Goal: Task Accomplishment & Management: Contribute content

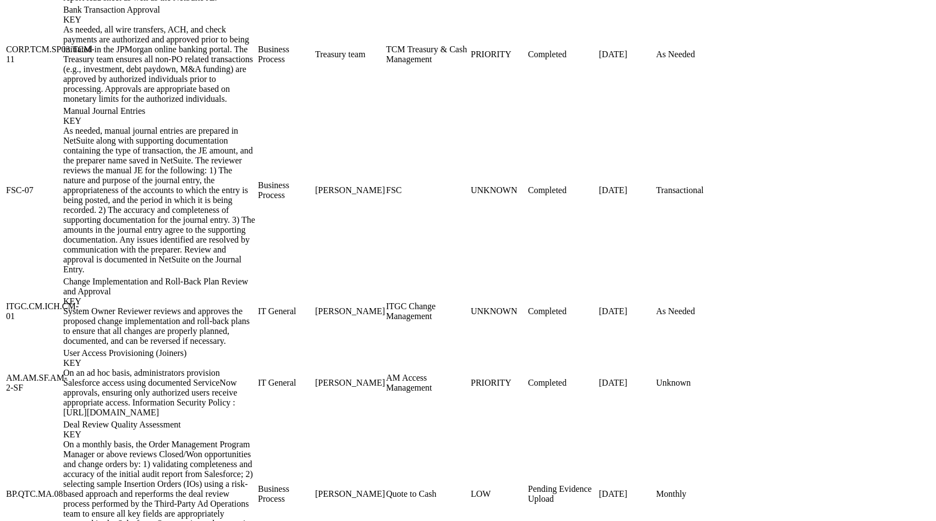
scroll to position [1597, 0]
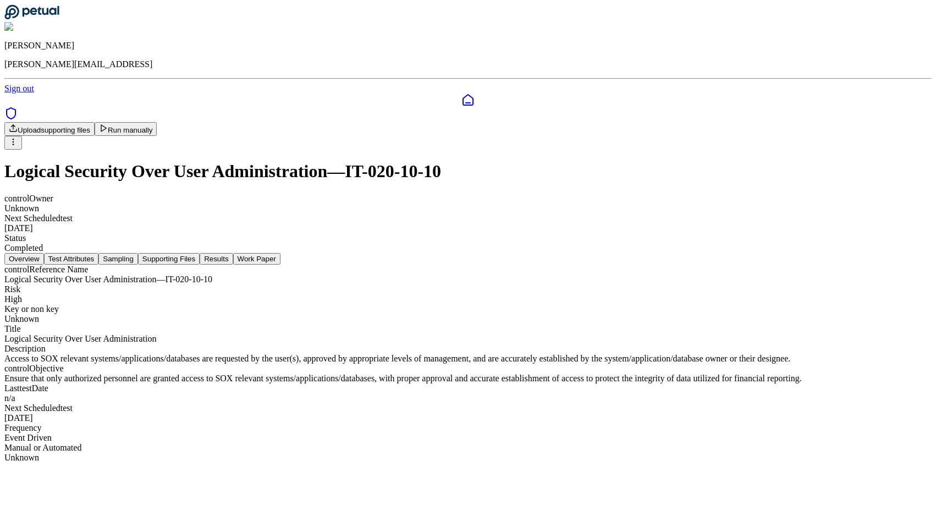
click at [322, 253] on div "Overview Test Attributes Sampling Supporting Files Results Work Paper" at bounding box center [468, 259] width 928 height 12
click at [138, 253] on button "Sampling" at bounding box center [118, 259] width 40 height 12
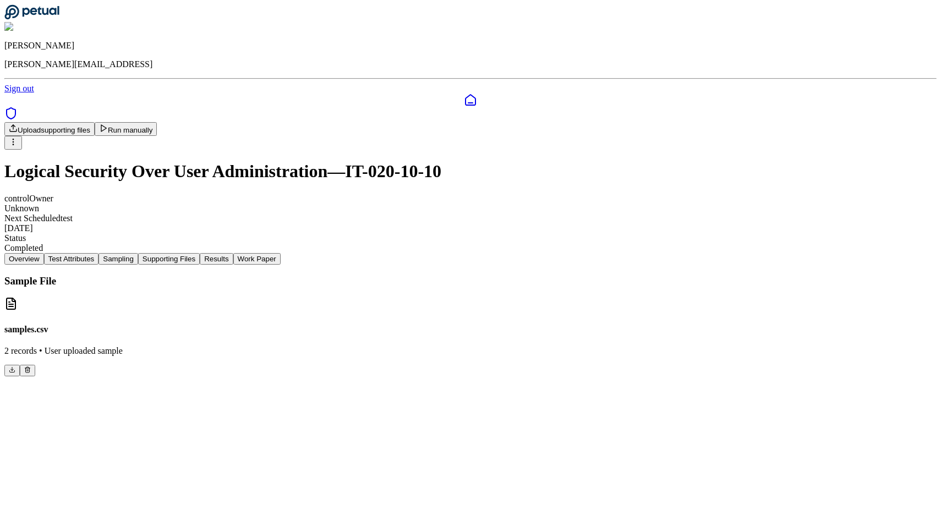
click at [200, 253] on button "Supporting Files" at bounding box center [169, 259] width 62 height 12
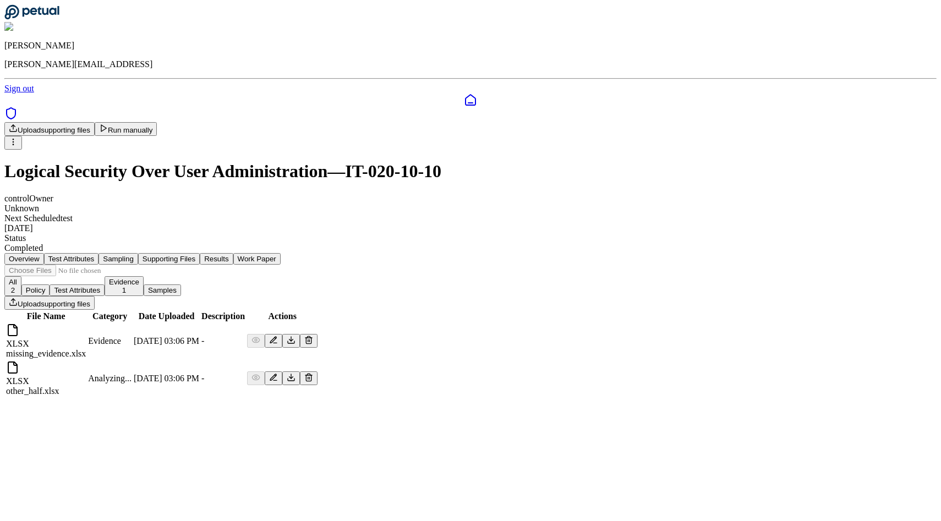
click at [86, 323] on td "XLSX missing_evidence.xlsx" at bounding box center [46, 341] width 81 height 36
click at [291, 337] on icon at bounding box center [291, 339] width 0 height 4
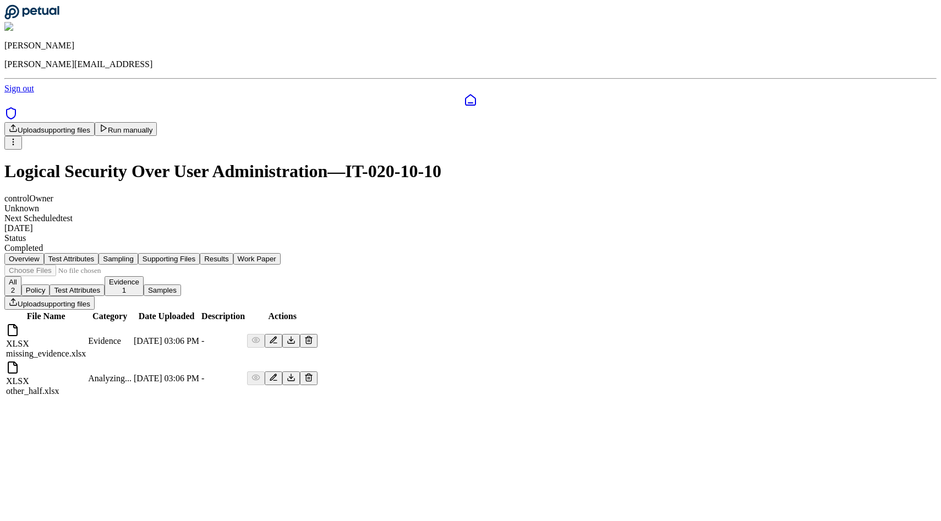
click at [295, 373] on icon at bounding box center [291, 377] width 9 height 9
click at [157, 122] on button "Run manually" at bounding box center [126, 129] width 63 height 14
click at [281, 253] on button "Work Paper" at bounding box center [256, 259] width 47 height 12
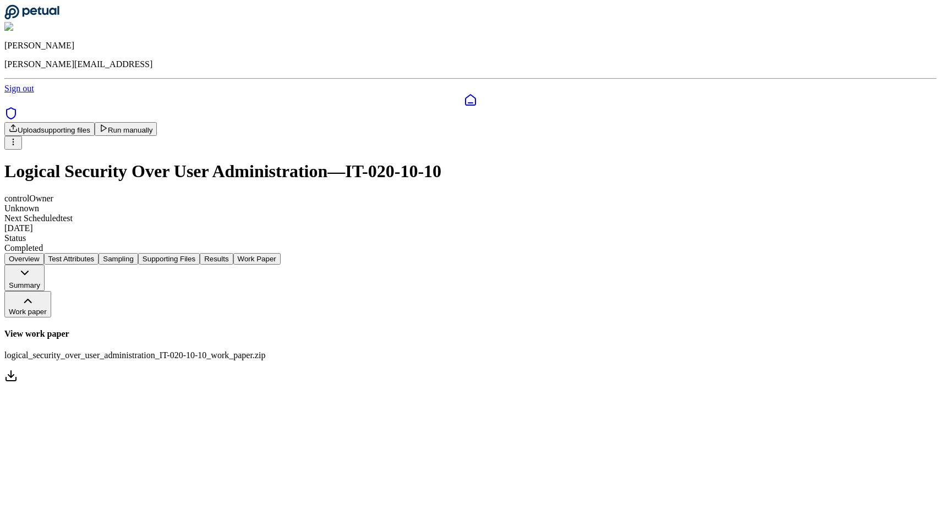
click at [233, 253] on button "Results" at bounding box center [216, 259] width 33 height 12
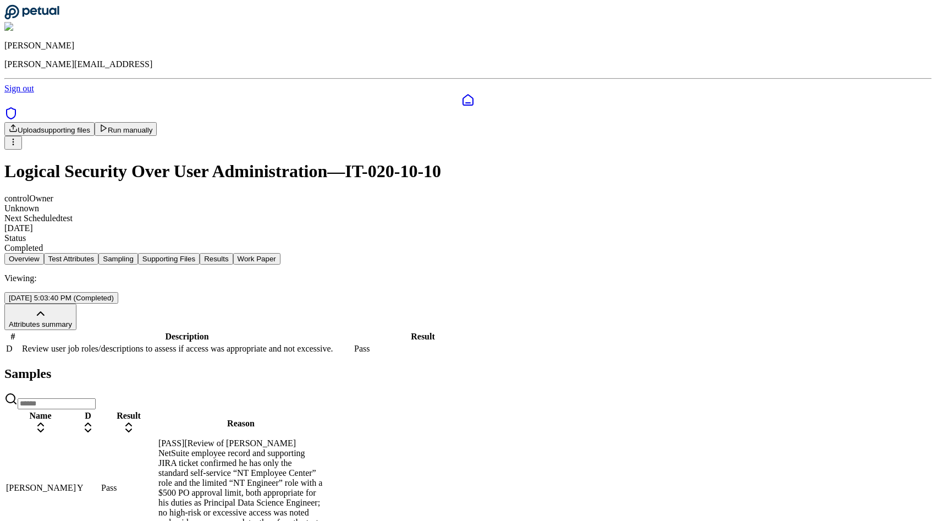
scroll to position [26, 0]
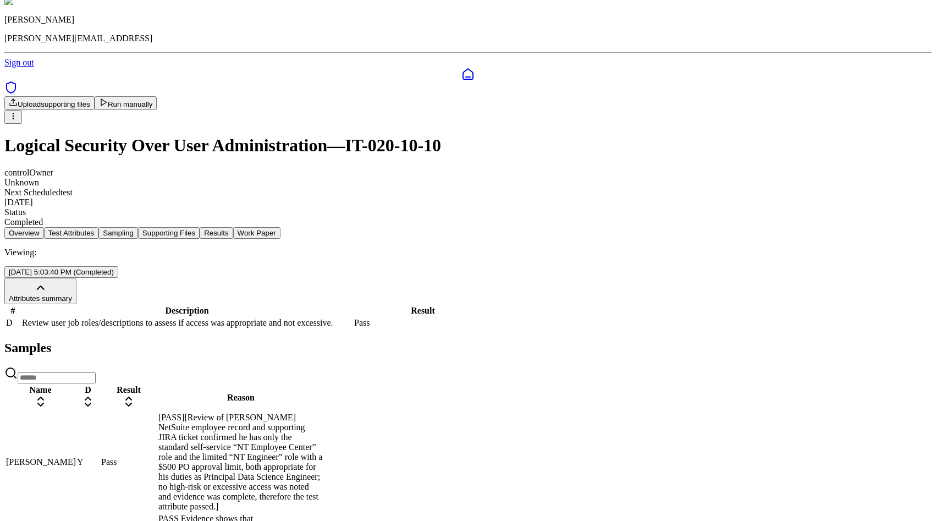
click at [542, 227] on div "Overview Test Attributes Sampling Supporting Files Results Work Paper Viewing: …" at bounding box center [468, 425] width 928 height 397
click at [281, 227] on button "Work Paper" at bounding box center [256, 233] width 47 height 12
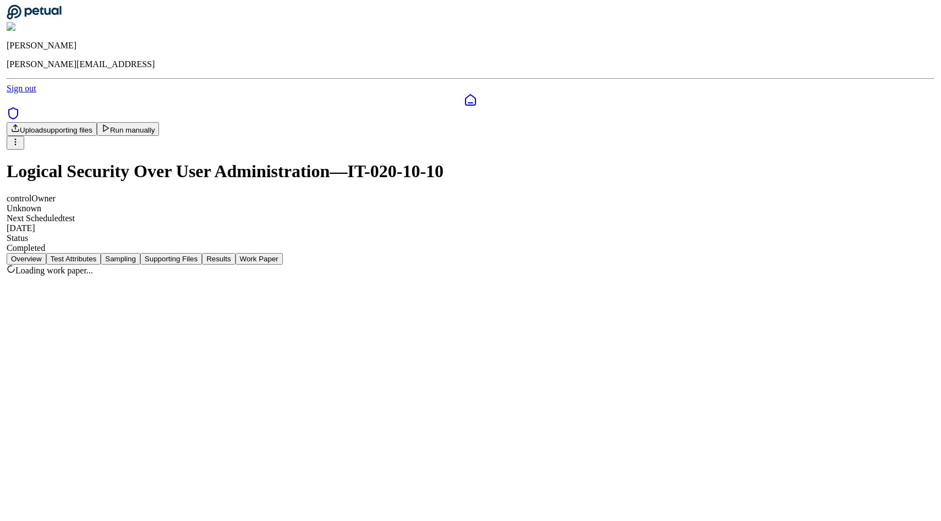
scroll to position [0, 0]
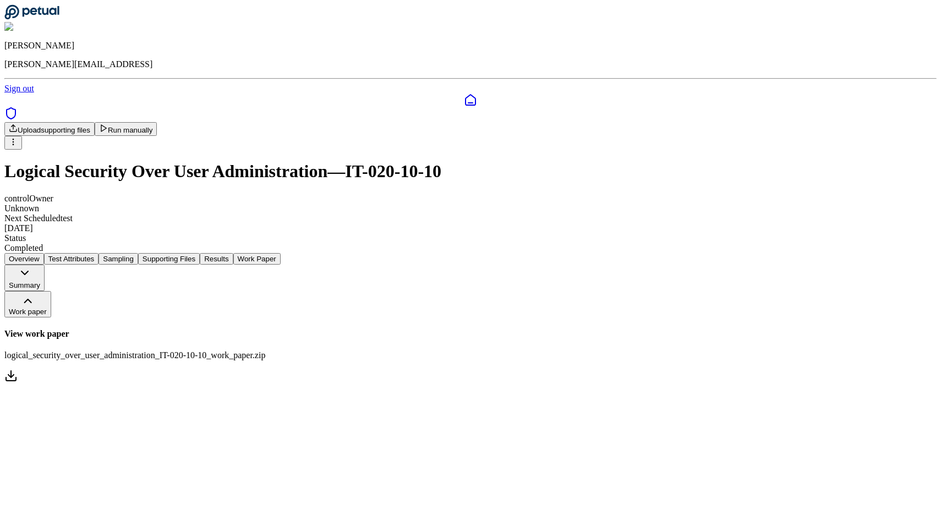
click at [410, 329] on link "View work paper logical_security_over_user_administration_IT-020-10-10_work_pap…" at bounding box center [470, 356] width 932 height 55
click at [44, 253] on button "Overview" at bounding box center [24, 259] width 40 height 12
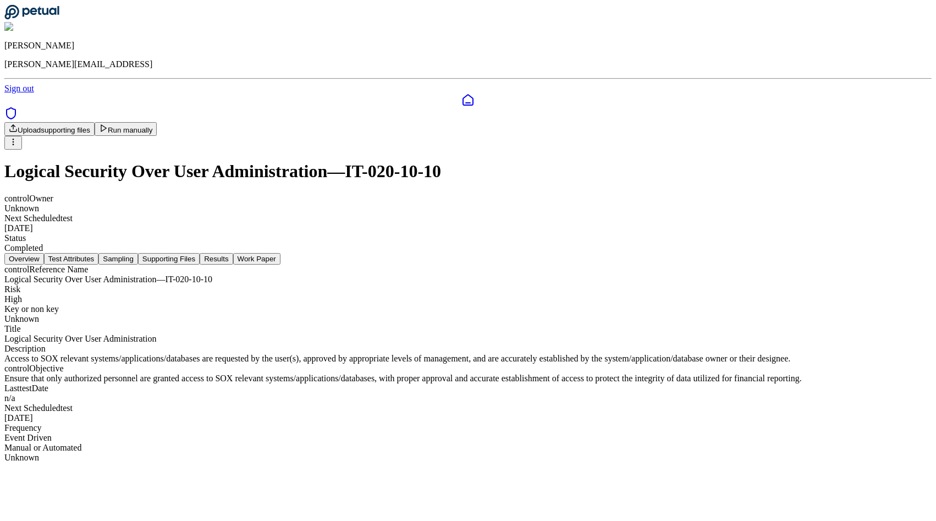
click at [462, 94] on icon at bounding box center [468, 100] width 13 height 13
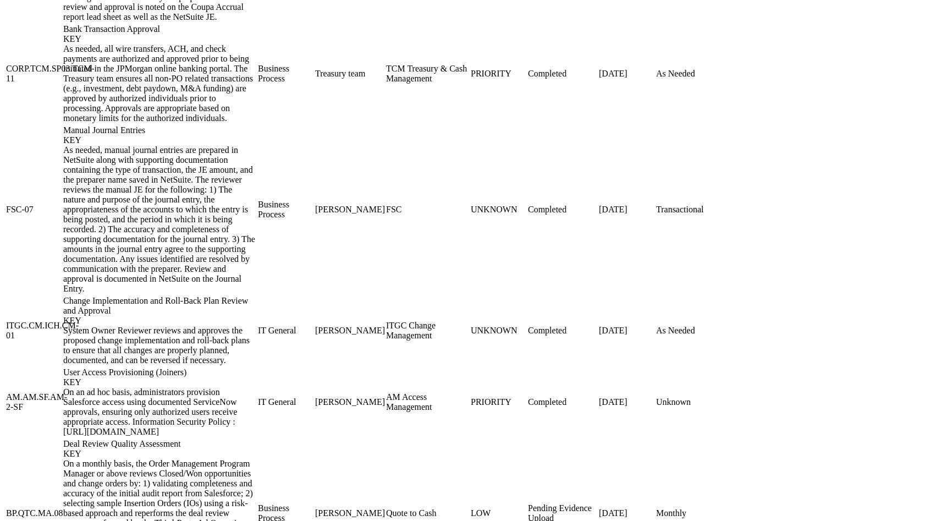
scroll to position [1334, 0]
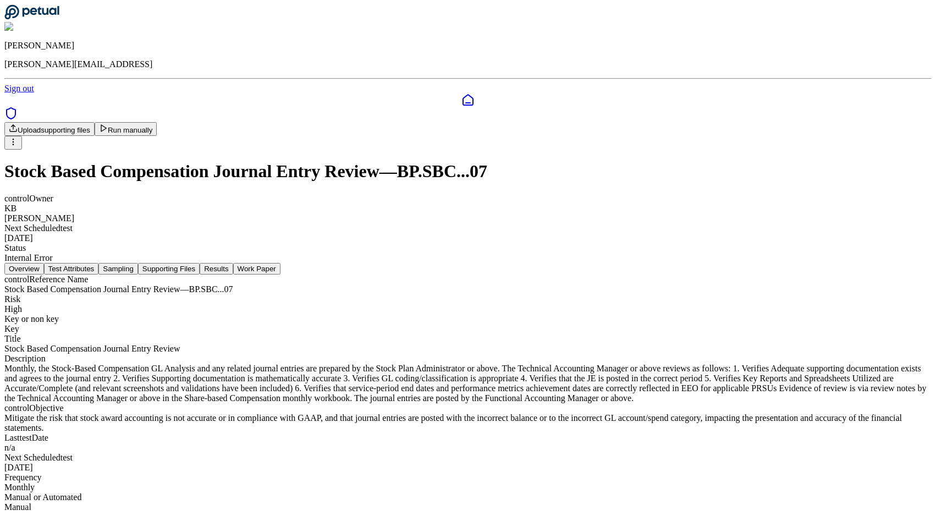
click at [233, 263] on button "Results" at bounding box center [216, 269] width 33 height 12
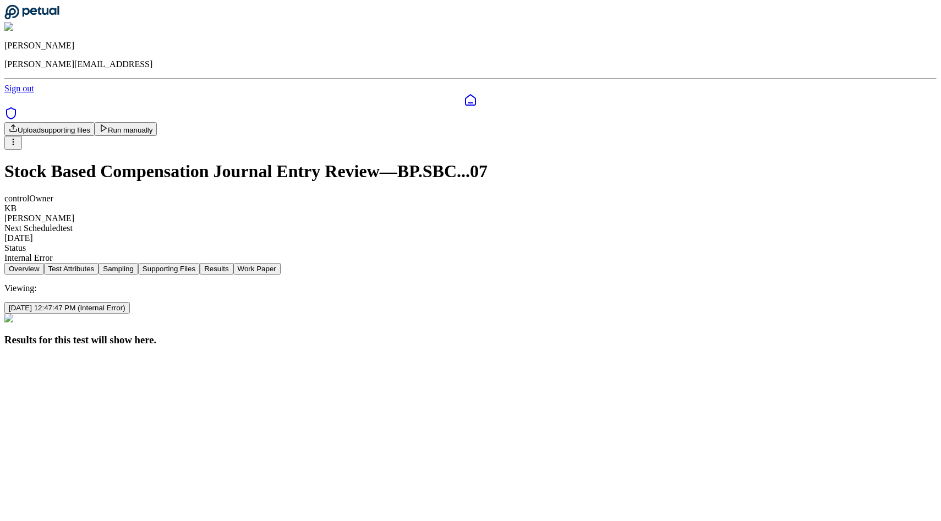
click at [35, 94] on div at bounding box center [470, 108] width 932 height 29
click at [18, 94] on link at bounding box center [470, 100] width 932 height 13
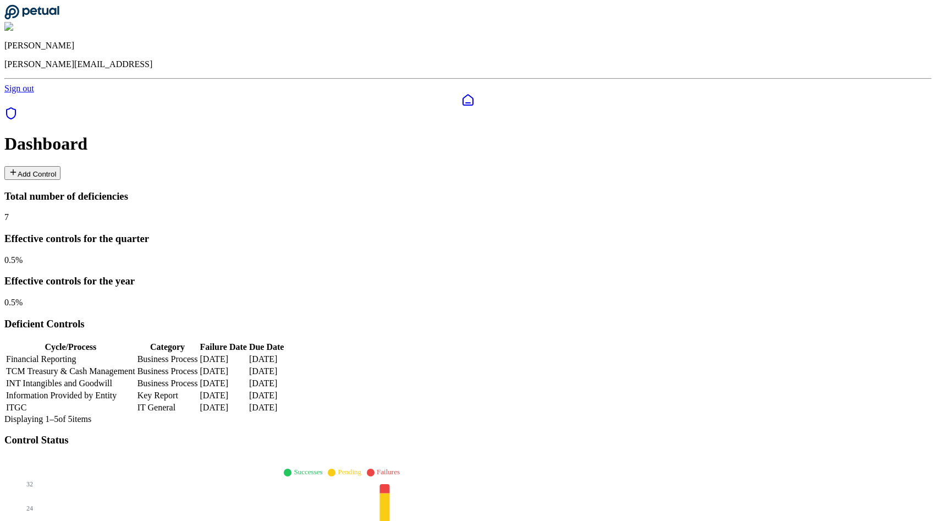
click at [61, 166] on button "Add Control" at bounding box center [32, 173] width 56 height 14
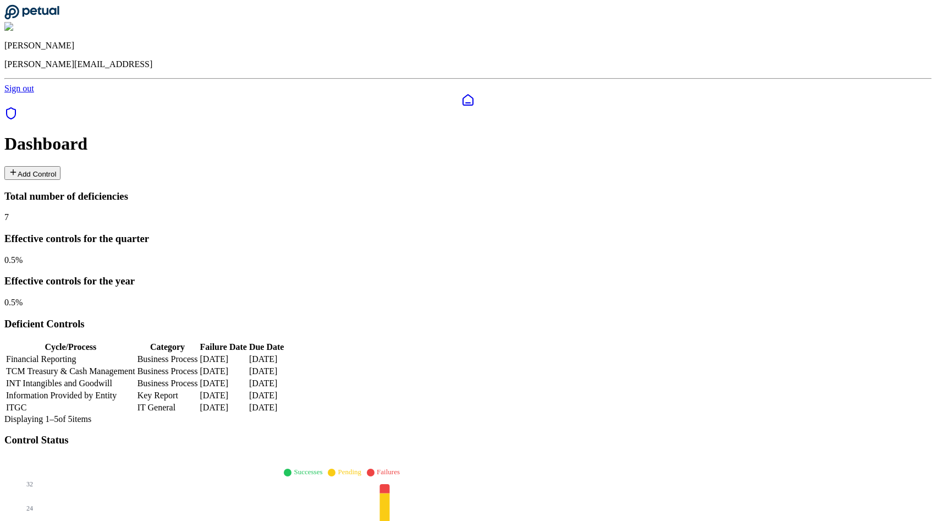
click at [61, 166] on button "Add Control" at bounding box center [32, 173] width 56 height 14
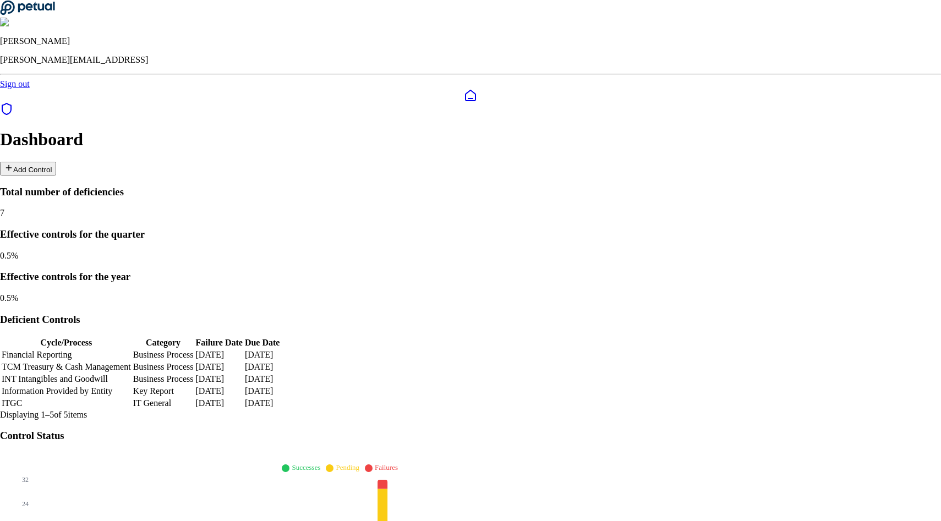
type input "**********"
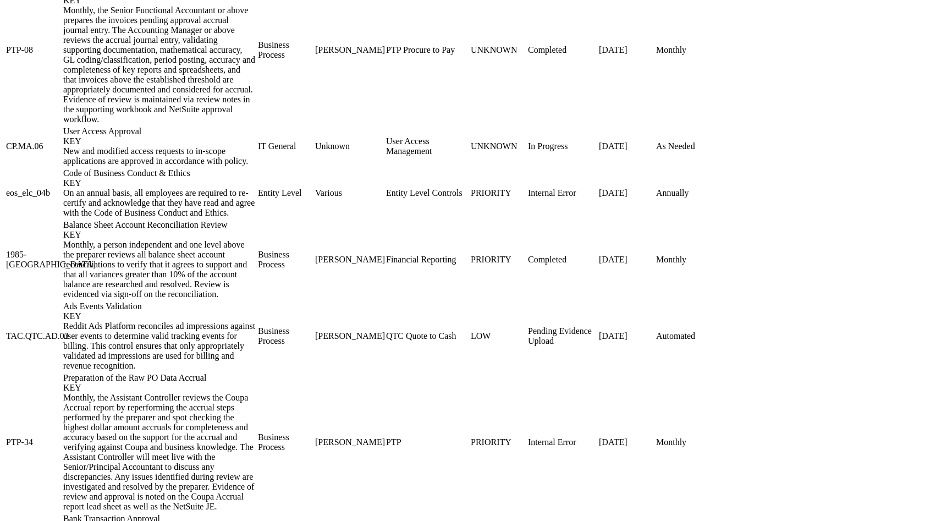
scroll to position [846, 0]
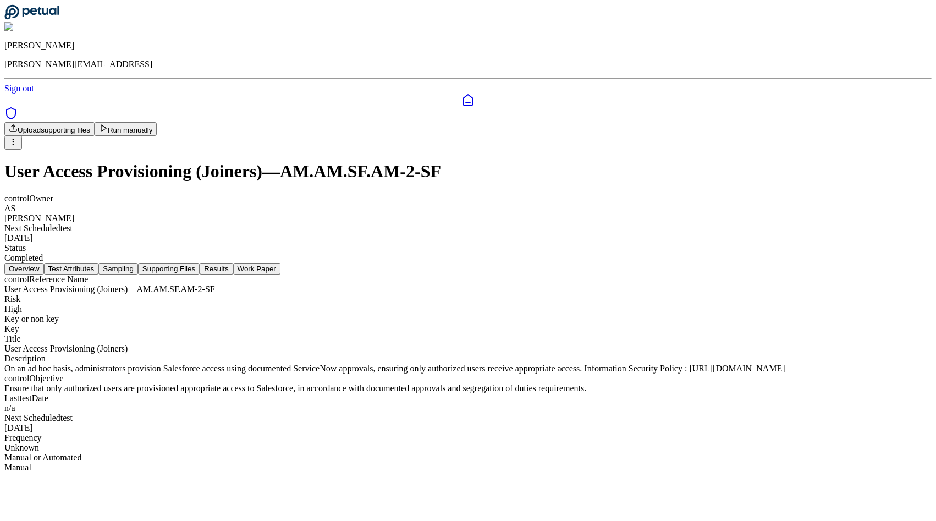
scroll to position [4, 0]
click at [138, 263] on button "Sampling" at bounding box center [118, 269] width 40 height 12
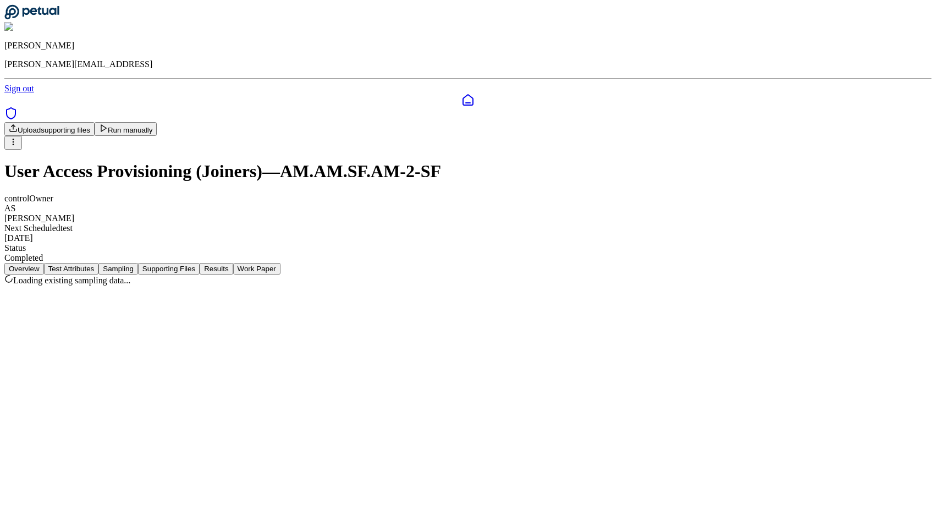
scroll to position [0, 0]
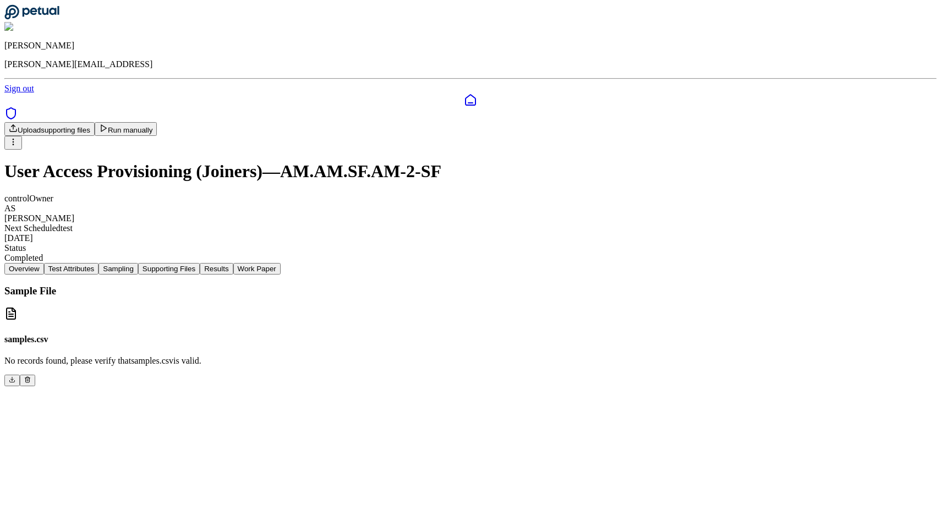
click at [200, 263] on button "Supporting Files" at bounding box center [169, 269] width 62 height 12
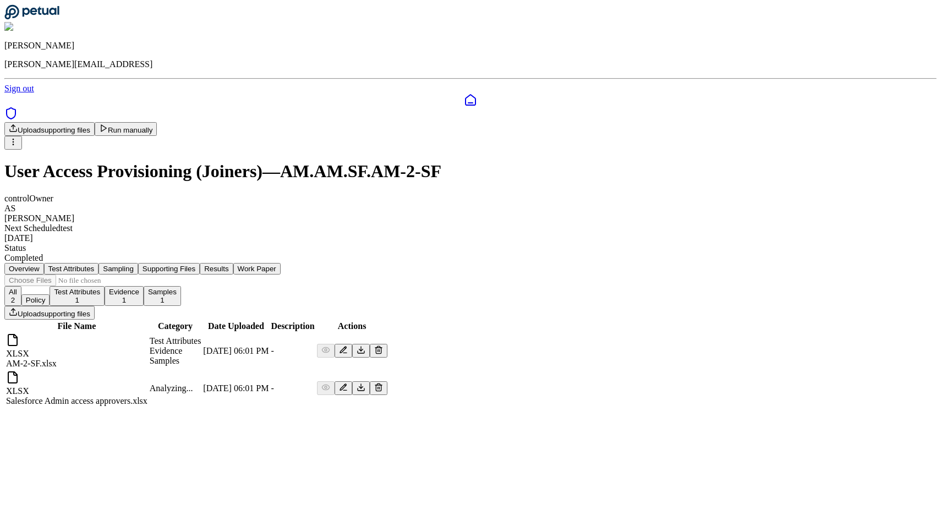
click at [464, 94] on icon at bounding box center [470, 100] width 13 height 13
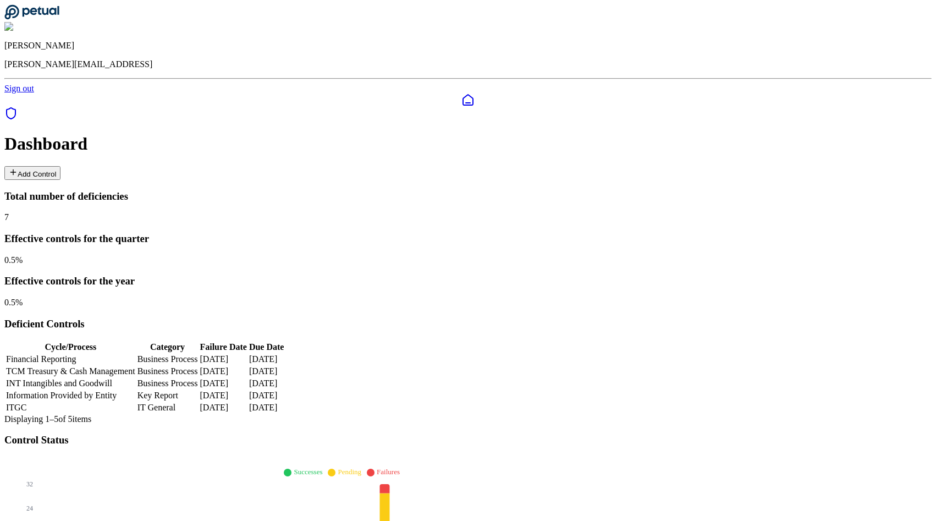
scroll to position [946, 0]
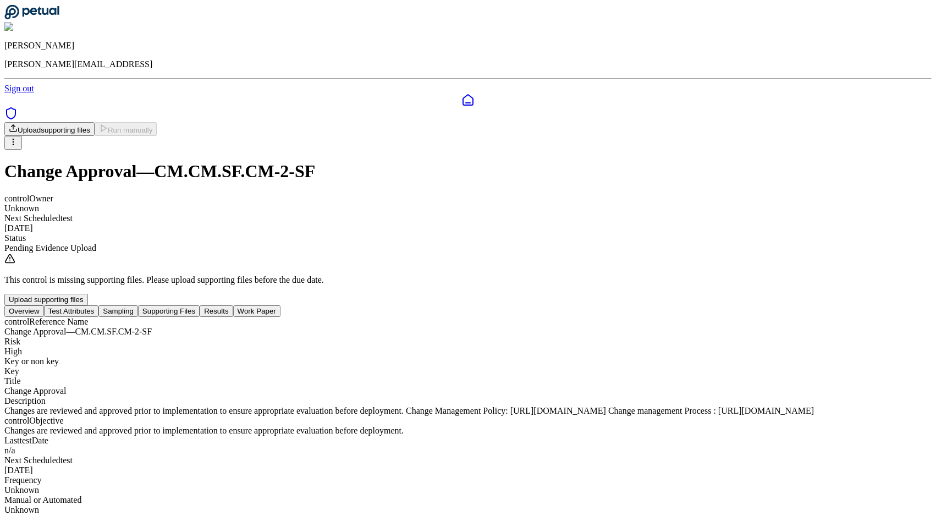
click at [289, 305] on nav "Overview Test Attributes Sampling Supporting Files Results Work Paper" at bounding box center [468, 311] width 928 height 12
click at [99, 305] on button "Test Attributes" at bounding box center [71, 311] width 55 height 12
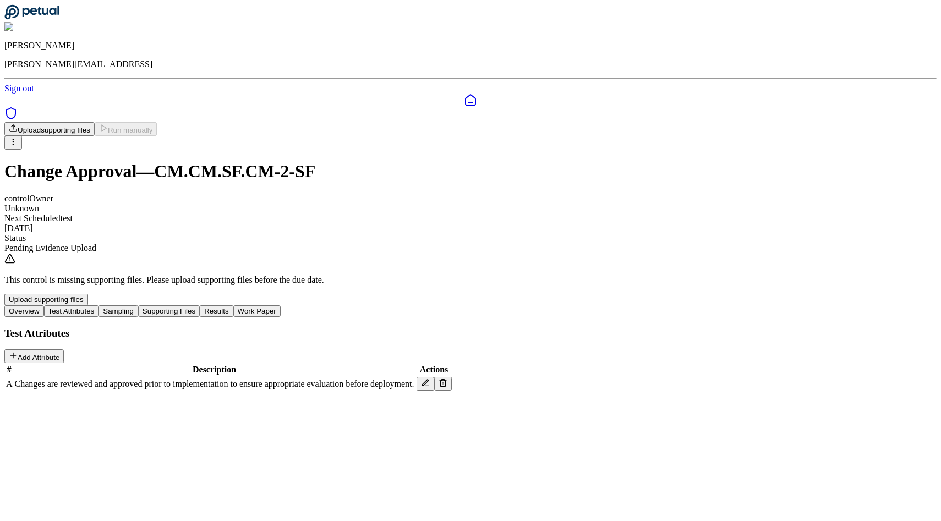
click at [138, 305] on button "Sampling" at bounding box center [118, 311] width 40 height 12
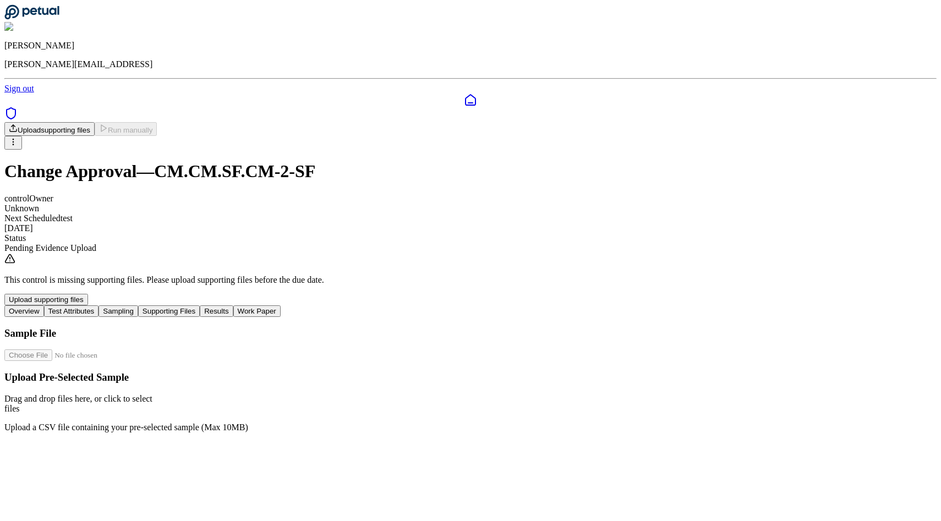
click at [99, 305] on button "Test Attributes" at bounding box center [71, 311] width 55 height 12
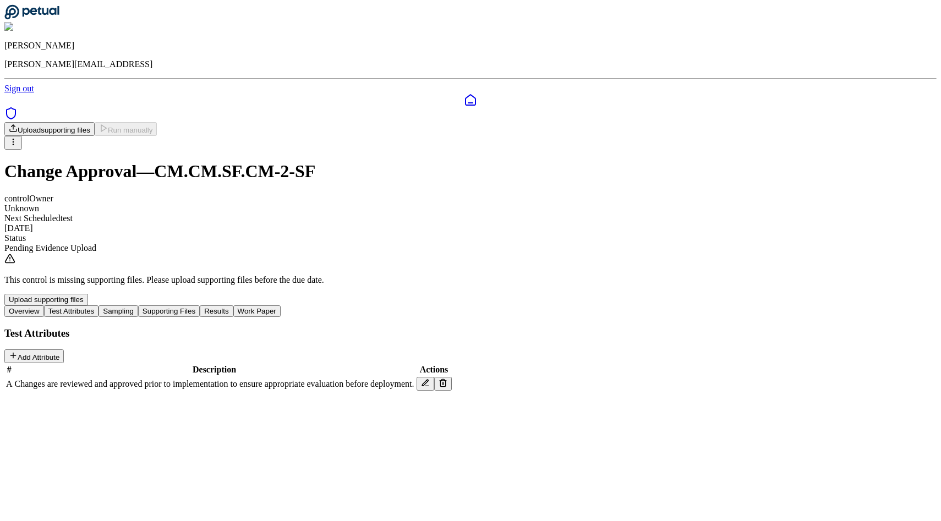
click at [324, 376] on td "Changes are reviewed and approved prior to implementation to ensure appropriate…" at bounding box center [214, 383] width 401 height 15
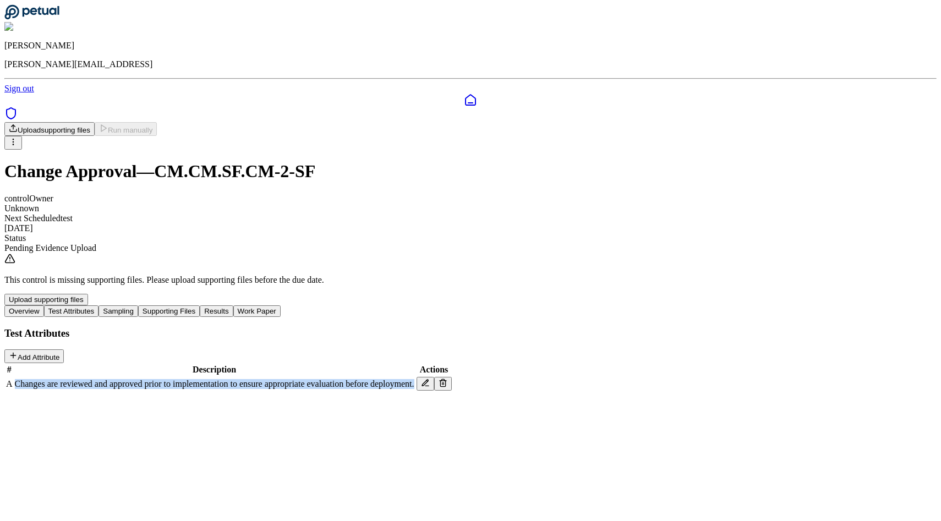
click at [324, 376] on td "Changes are reviewed and approved prior to implementation to ensure appropriate…" at bounding box center [214, 383] width 401 height 15
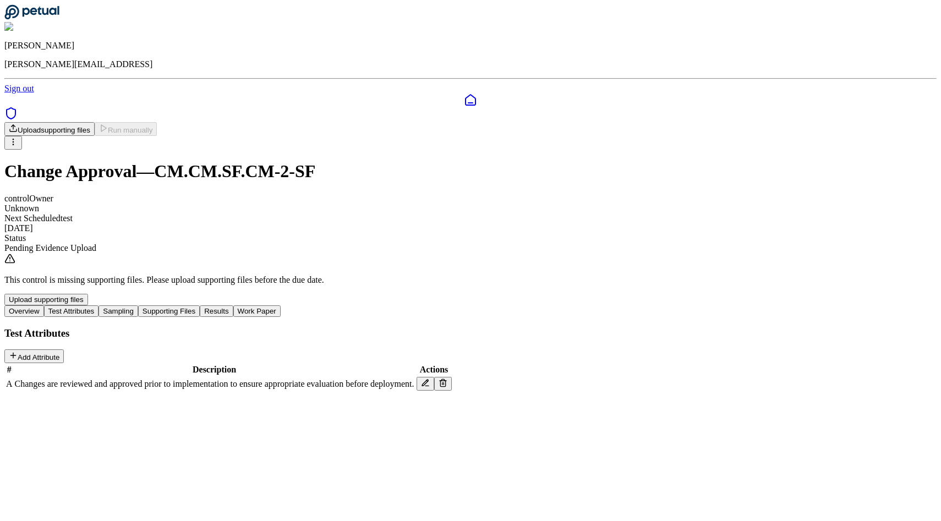
click at [368, 379] on span "Changes are reviewed and approved prior to implementation to ensure appropriate…" at bounding box center [214, 383] width 399 height 9
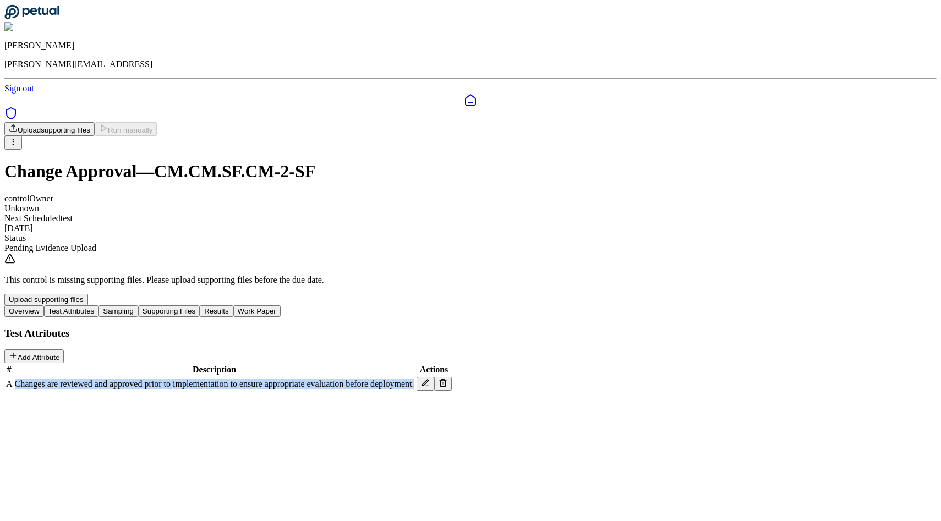
click at [368, 379] on span "Changes are reviewed and approved prior to implementation to ensure appropriate…" at bounding box center [214, 383] width 399 height 9
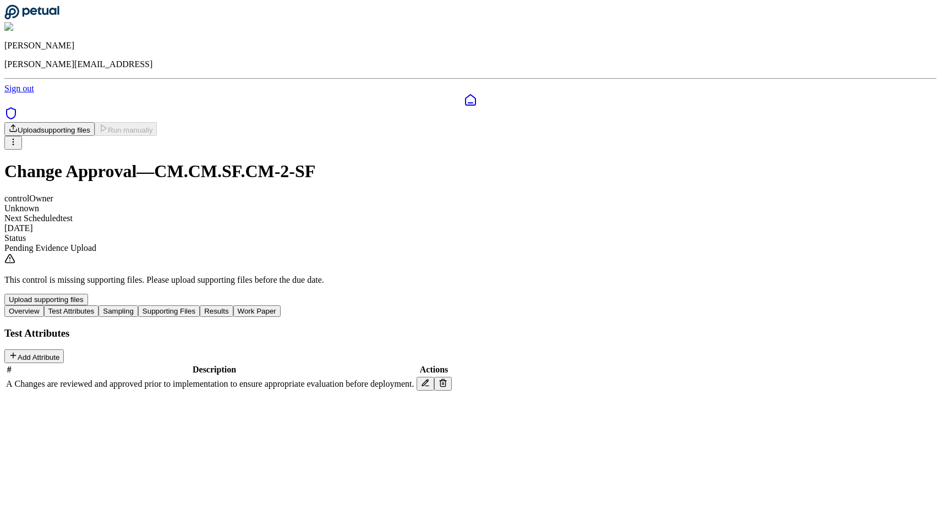
click at [372, 379] on span "Changes are reviewed and approved prior to implementation to ensure appropriate…" at bounding box center [214, 383] width 399 height 9
click at [430, 379] on icon at bounding box center [425, 383] width 9 height 9
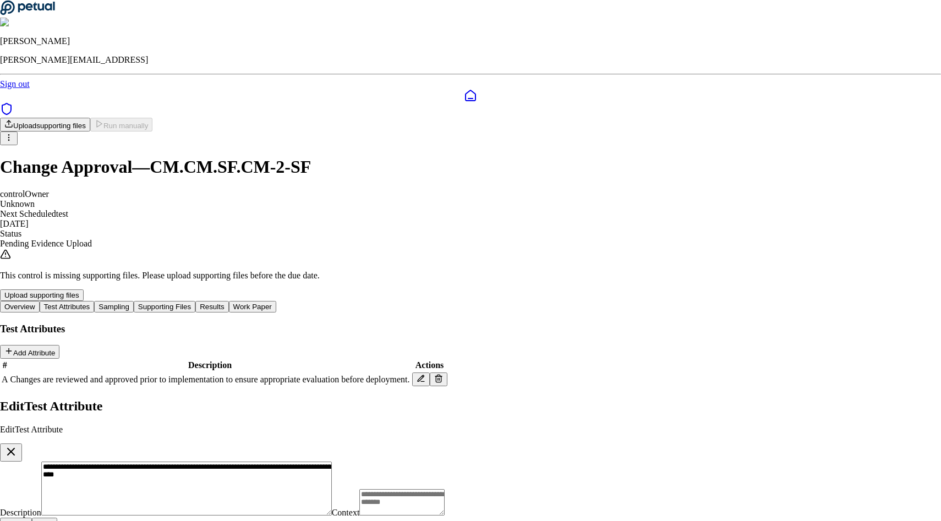
click at [445, 489] on textarea "Context" at bounding box center [401, 502] width 85 height 26
click at [332, 462] on textarea "**********" at bounding box center [186, 489] width 290 height 54
paste textarea
type textarea "**********"
click at [586, 518] on div "Cancel Save" at bounding box center [470, 524] width 941 height 12
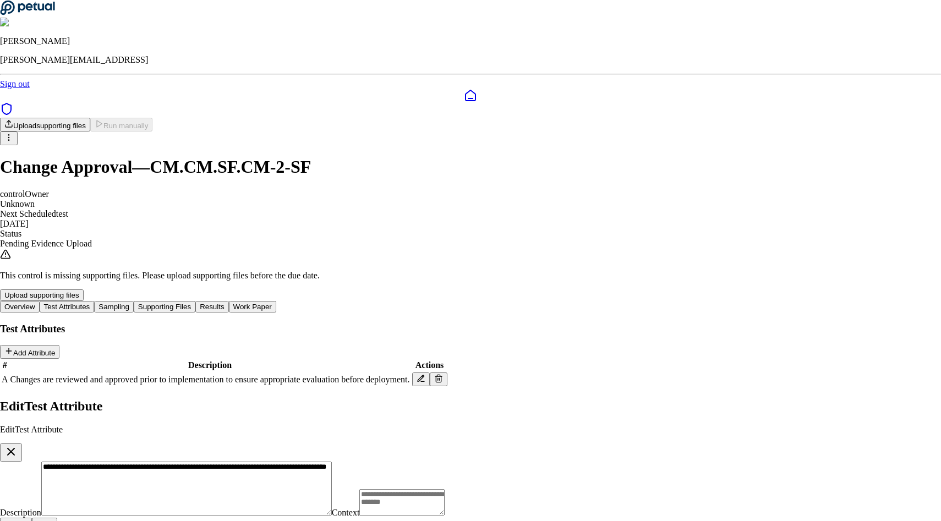
click at [57, 518] on button "Save" at bounding box center [44, 524] width 25 height 12
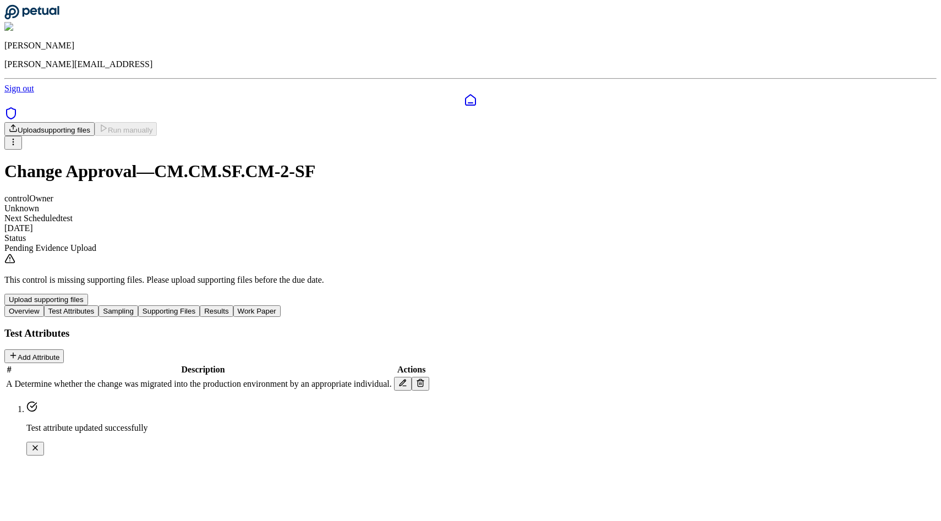
click at [200, 305] on button "Supporting Files" at bounding box center [169, 311] width 62 height 12
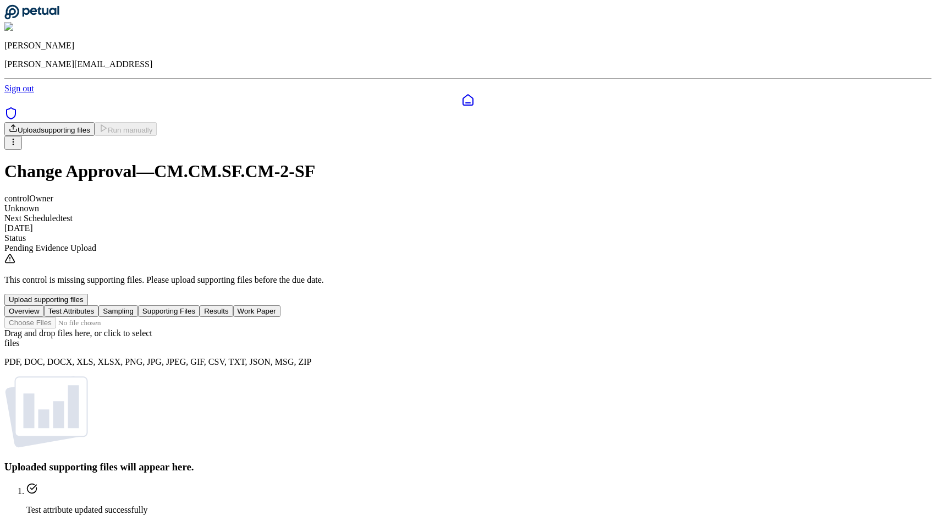
click at [461, 337] on div "Drag and drop files here , or click to select files PDF, DOC, DOCX, XLS, XLSX, …" at bounding box center [468, 347] width 928 height 39
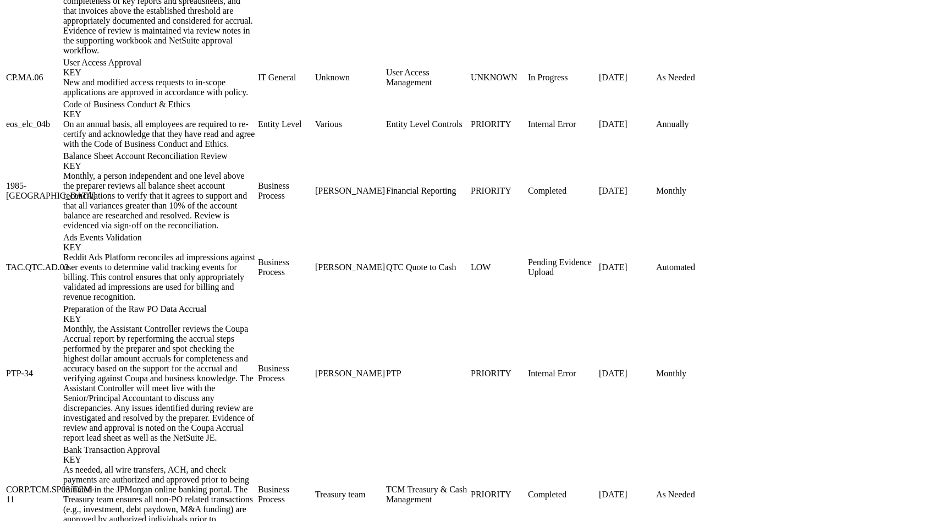
scroll to position [893, 0]
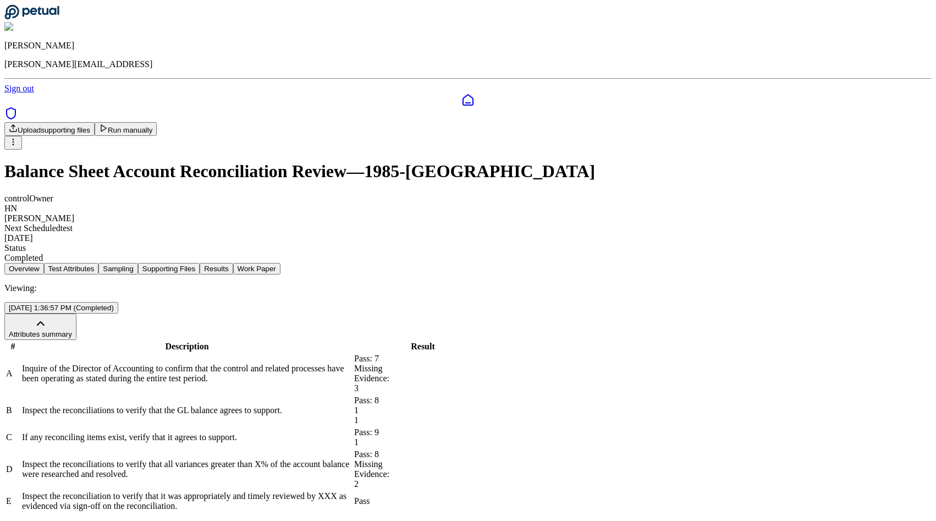
scroll to position [445, 0]
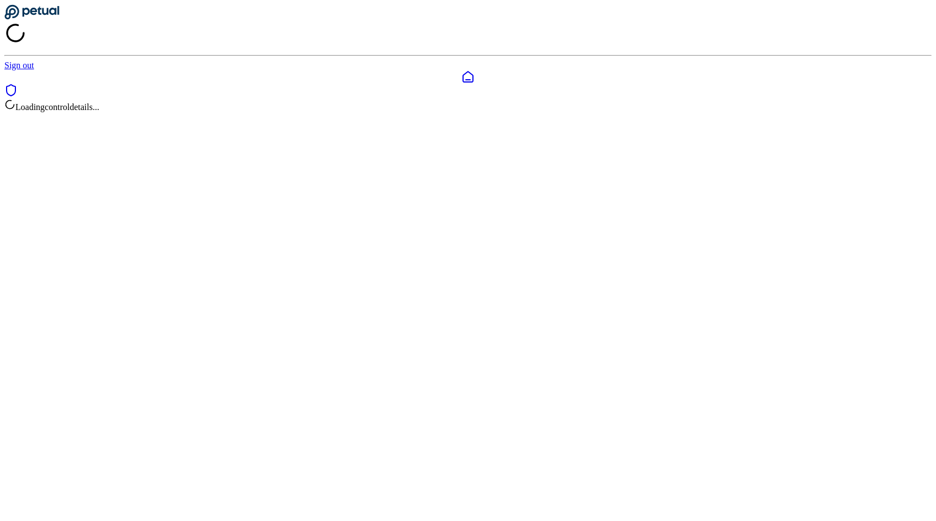
scroll to position [18, 0]
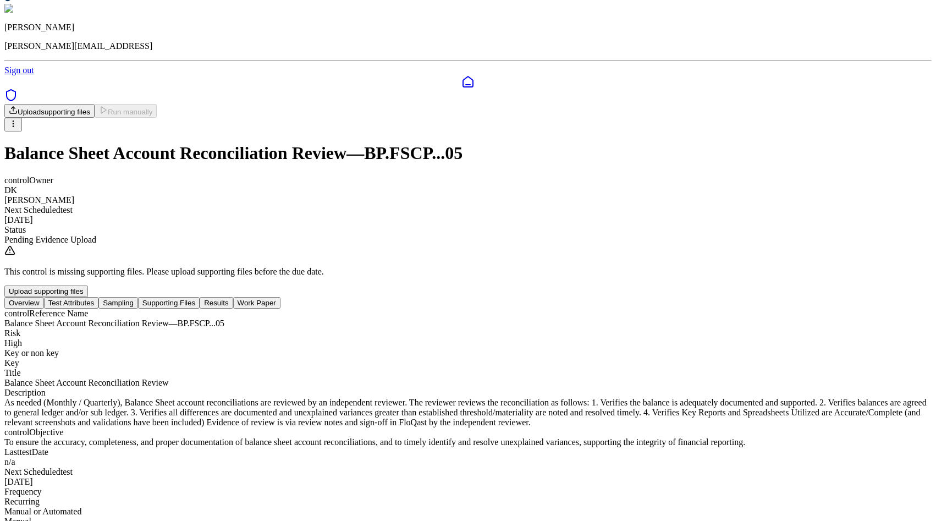
click at [99, 297] on button "Test Attributes" at bounding box center [71, 303] width 55 height 12
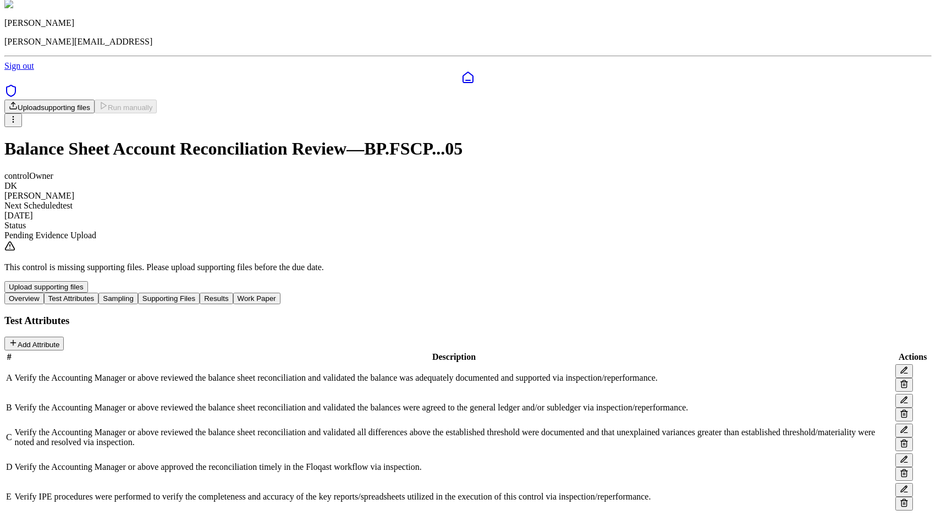
scroll to position [21, 0]
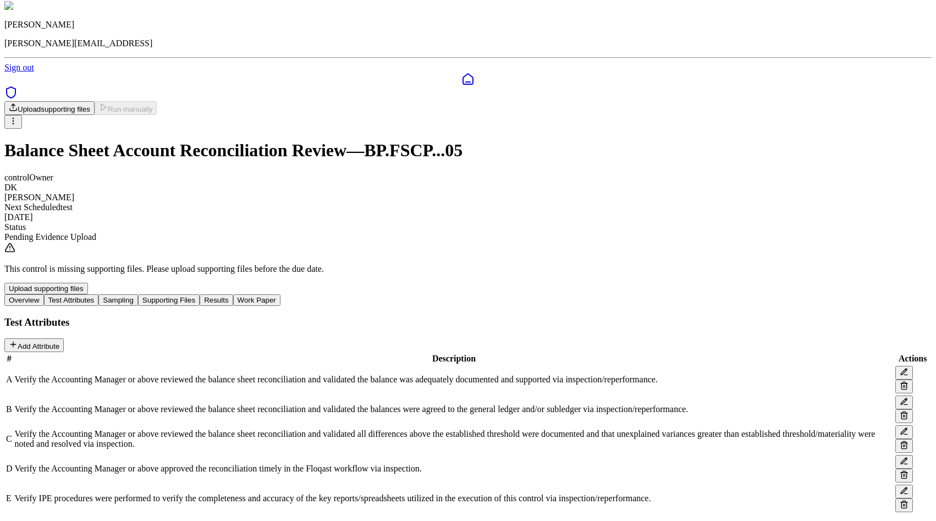
click at [138, 294] on button "Sampling" at bounding box center [118, 300] width 40 height 12
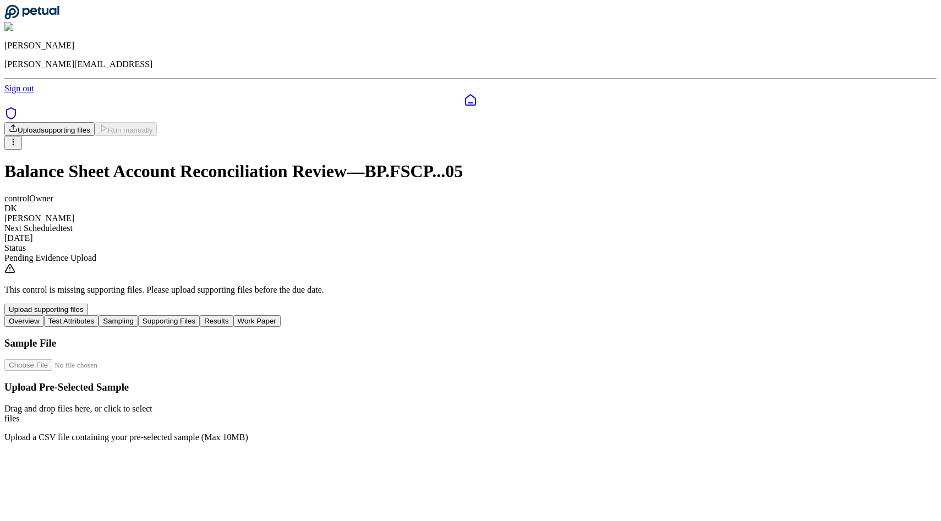
click at [200, 315] on button "Supporting Files" at bounding box center [169, 321] width 62 height 12
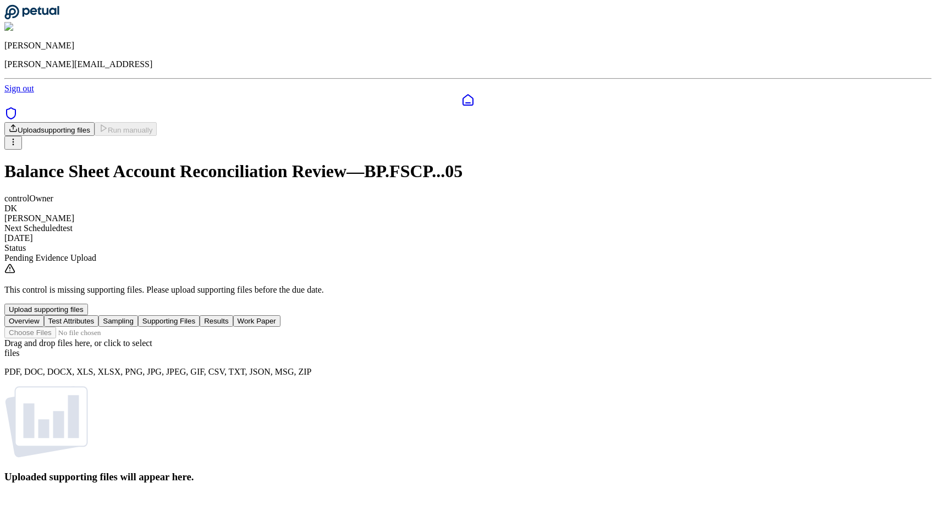
scroll to position [20, 0]
click at [99, 315] on button "Test Attributes" at bounding box center [71, 321] width 55 height 12
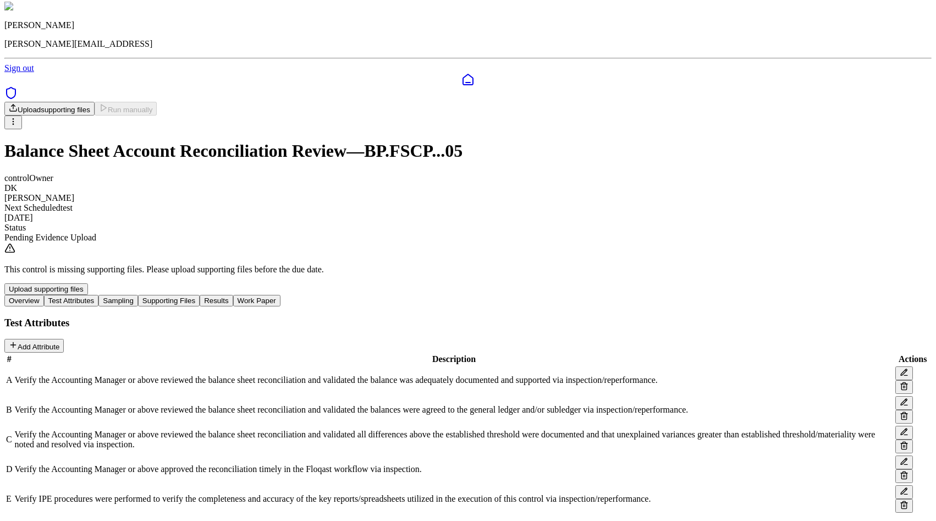
scroll to position [37, 0]
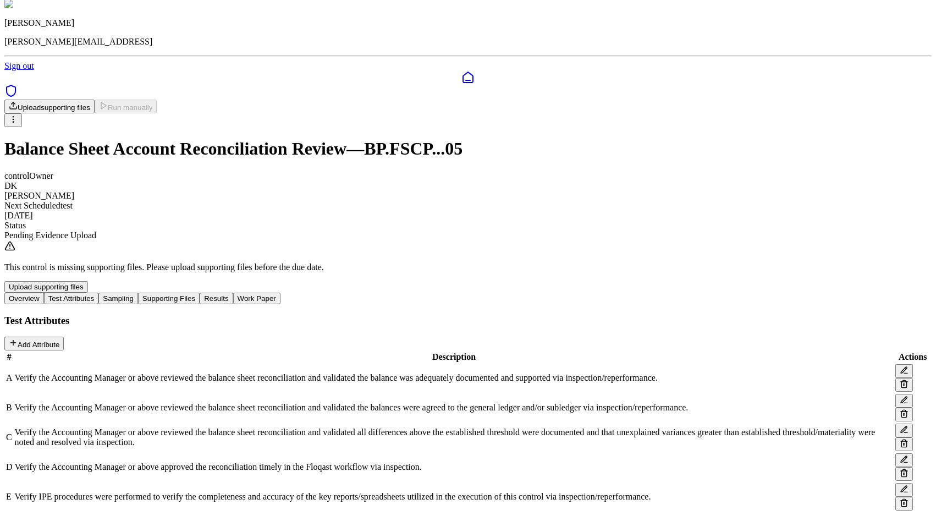
click at [138, 293] on button "Sampling" at bounding box center [118, 299] width 40 height 12
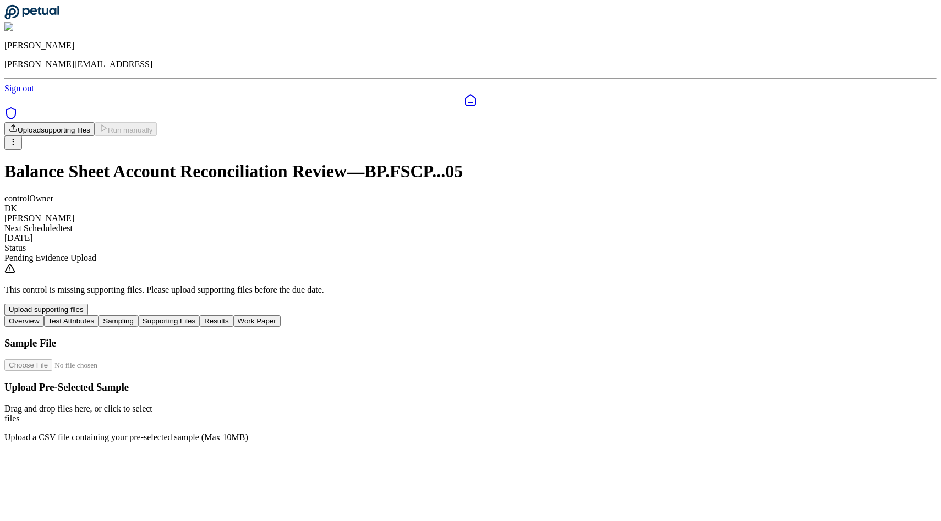
click at [465, 95] on icon at bounding box center [470, 100] width 10 height 10
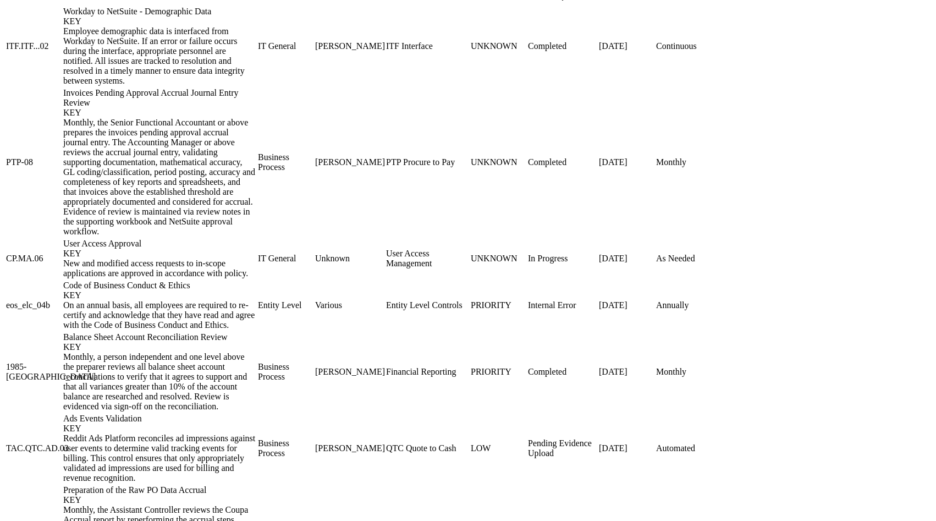
scroll to position [1182, 0]
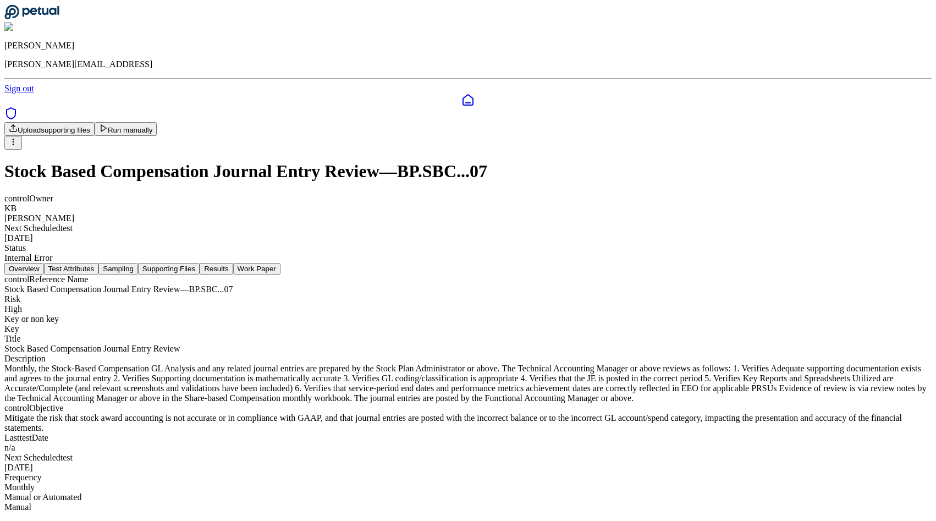
click at [99, 263] on button "Test Attributes" at bounding box center [71, 269] width 55 height 12
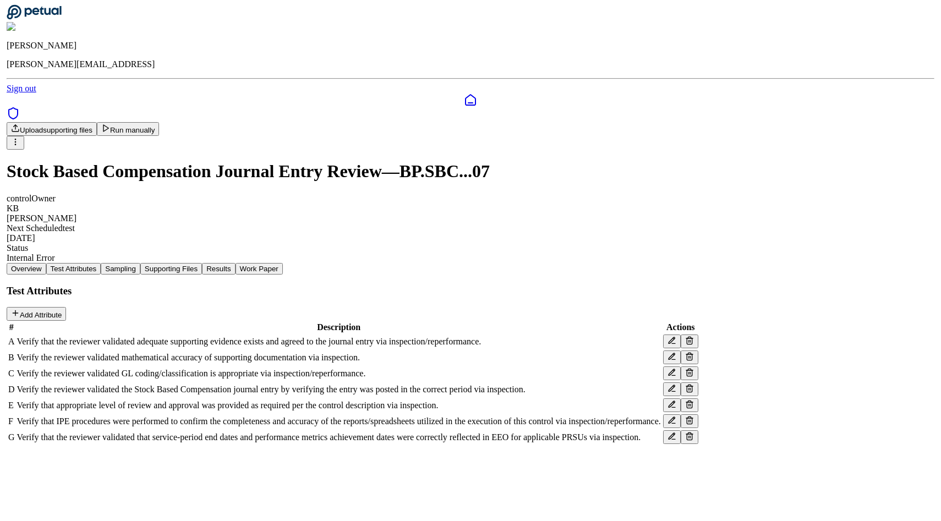
scroll to position [50, 0]
click at [696, 398] on button at bounding box center [687, 405] width 18 height 14
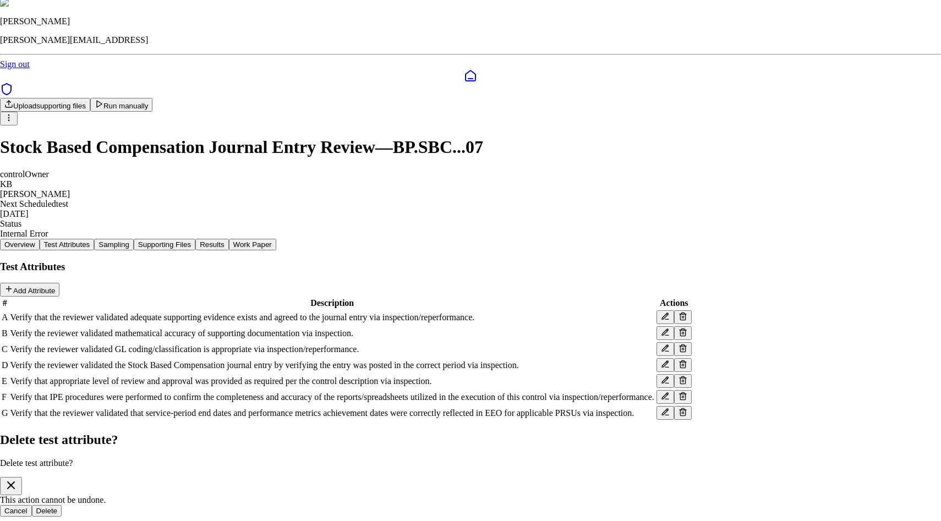
click at [62, 505] on button "Delete" at bounding box center [47, 511] width 30 height 12
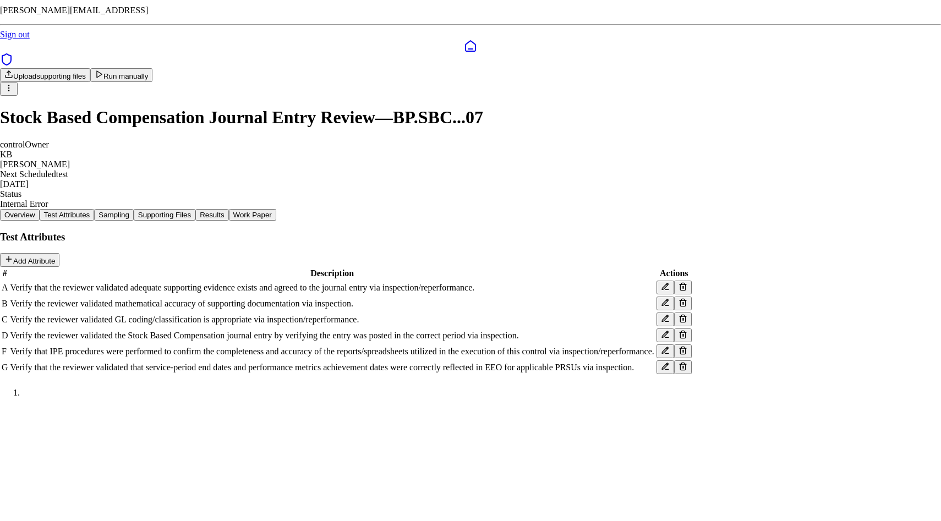
scroll to position [19, 0]
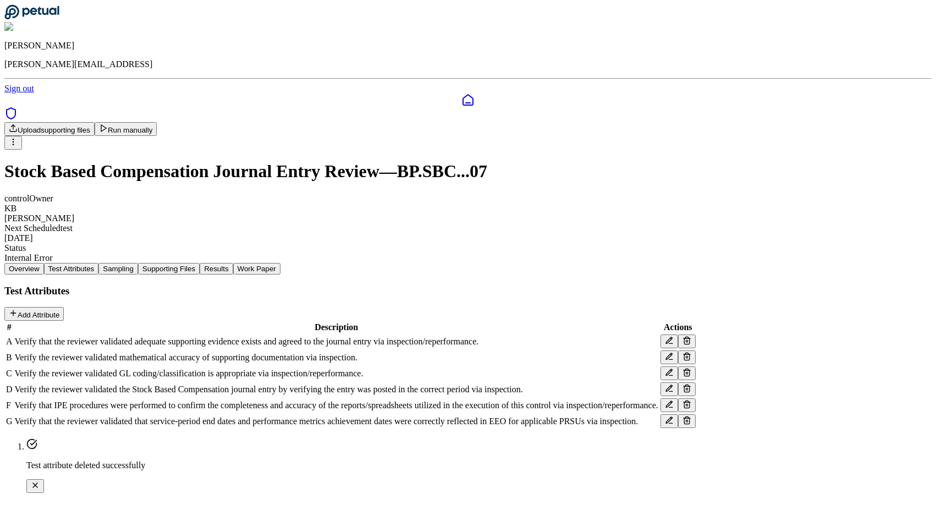
click at [696, 412] on button at bounding box center [687, 405] width 18 height 14
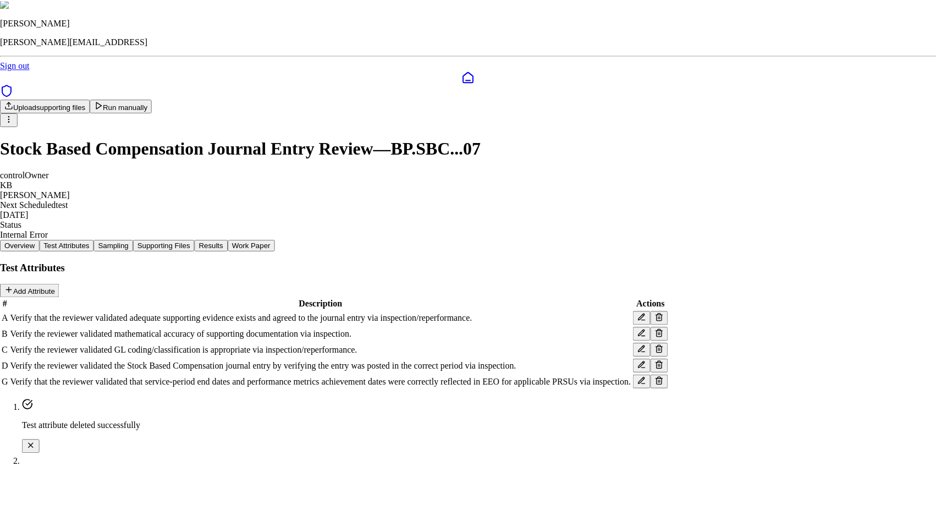
scroll to position [0, 0]
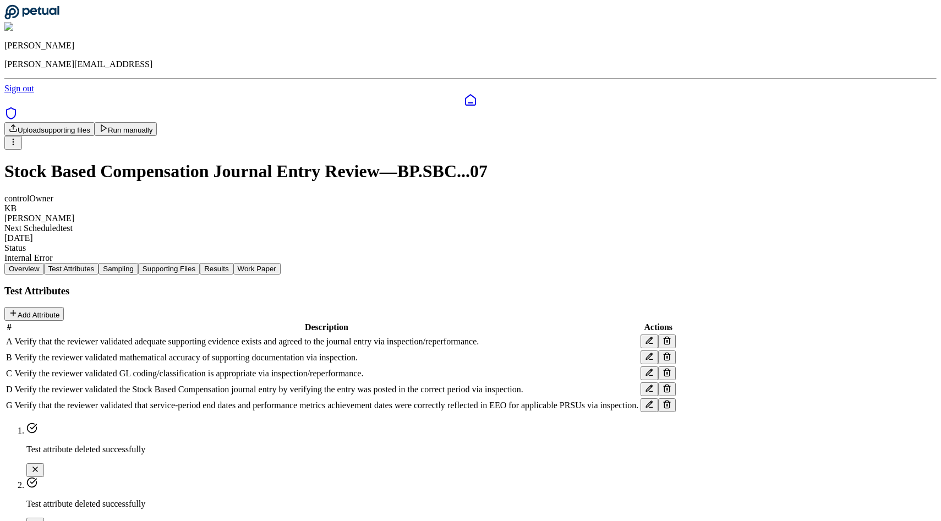
click at [37, 467] on icon "Notifications (F8)" at bounding box center [35, 469] width 4 height 4
click at [671, 409] on icon at bounding box center [666, 404] width 9 height 9
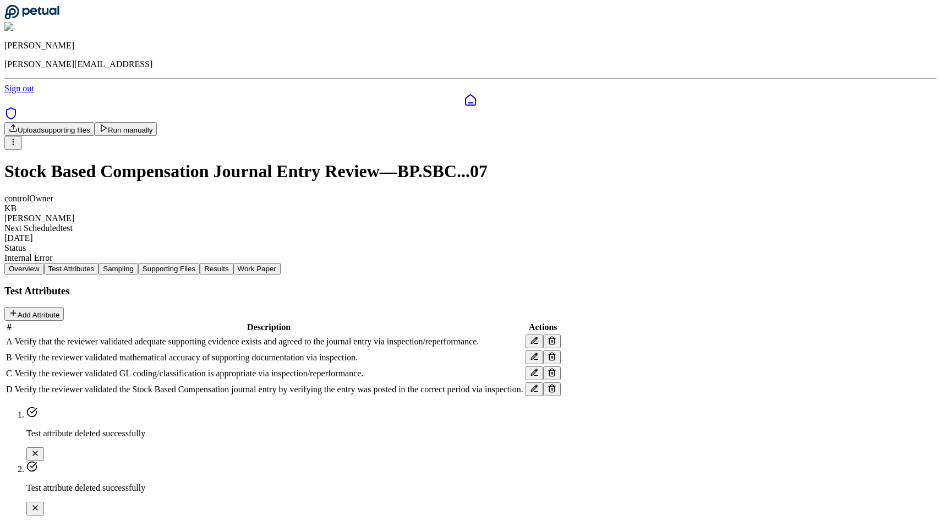
click at [138, 263] on button "Sampling" at bounding box center [118, 269] width 40 height 12
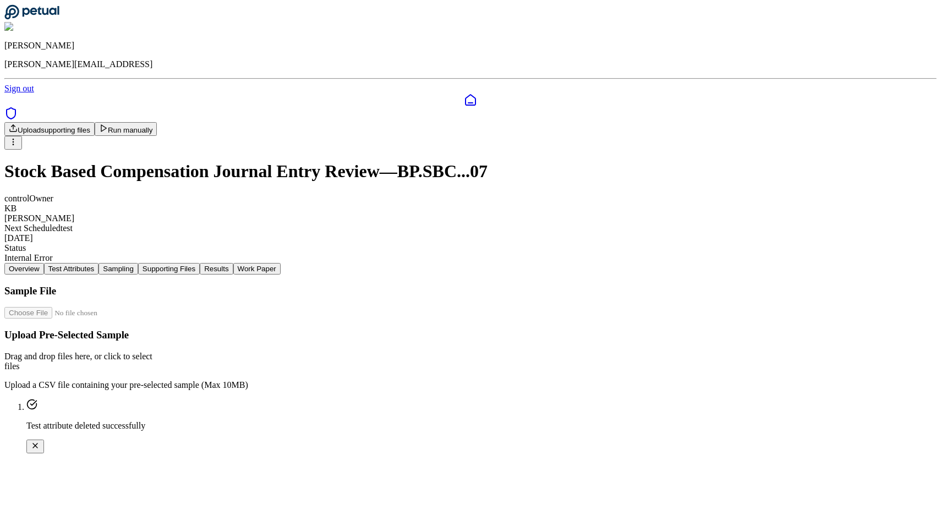
click at [200, 263] on button "Supporting Files" at bounding box center [169, 269] width 62 height 12
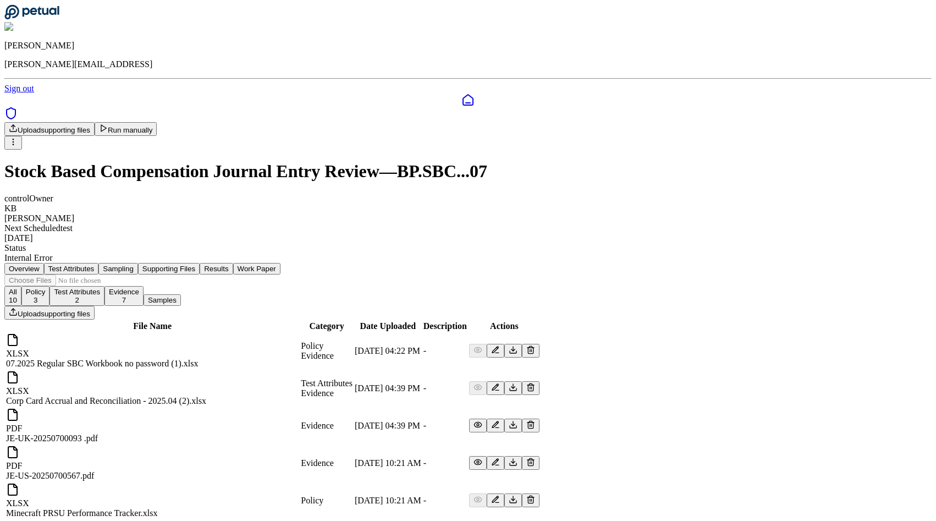
click at [233, 263] on button "Results" at bounding box center [216, 269] width 33 height 12
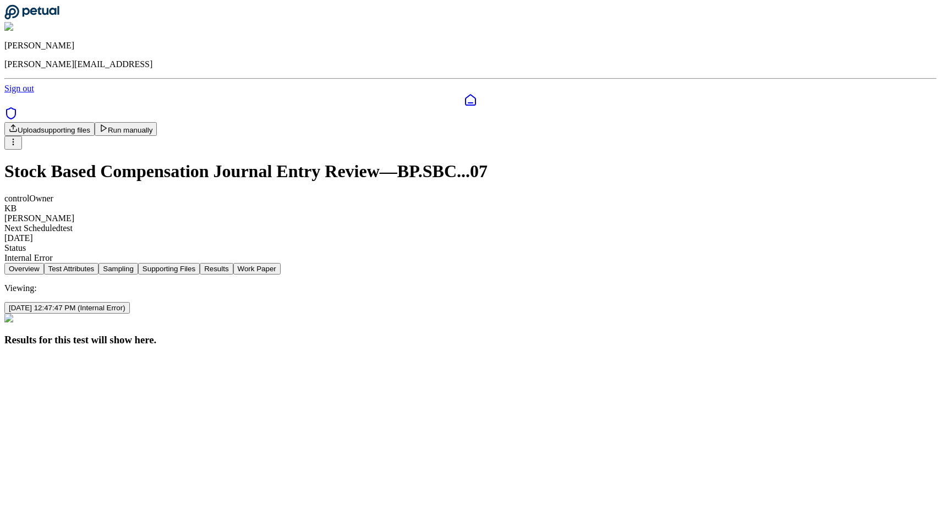
click at [281, 263] on button "Work Paper" at bounding box center [256, 269] width 47 height 12
click at [108, 124] on icon at bounding box center [103, 128] width 9 height 9
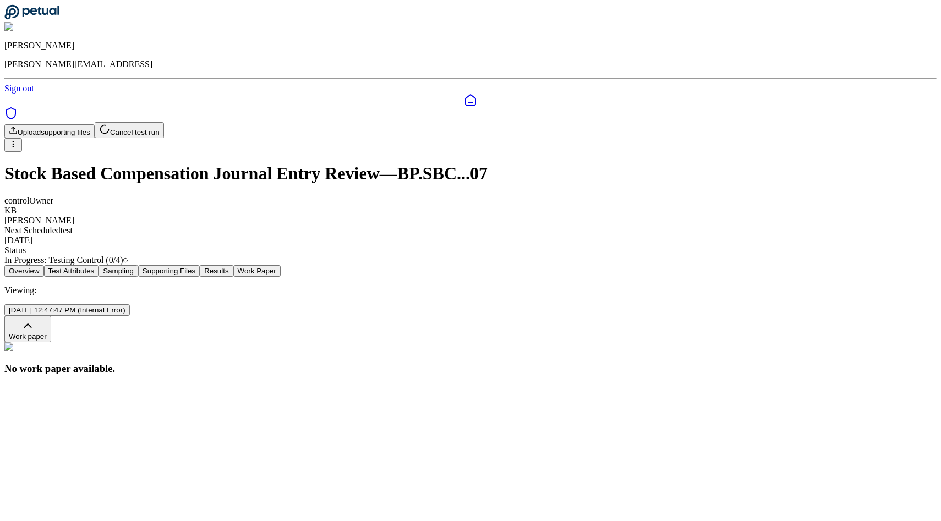
click at [200, 265] on button "Supporting Files" at bounding box center [169, 271] width 62 height 12
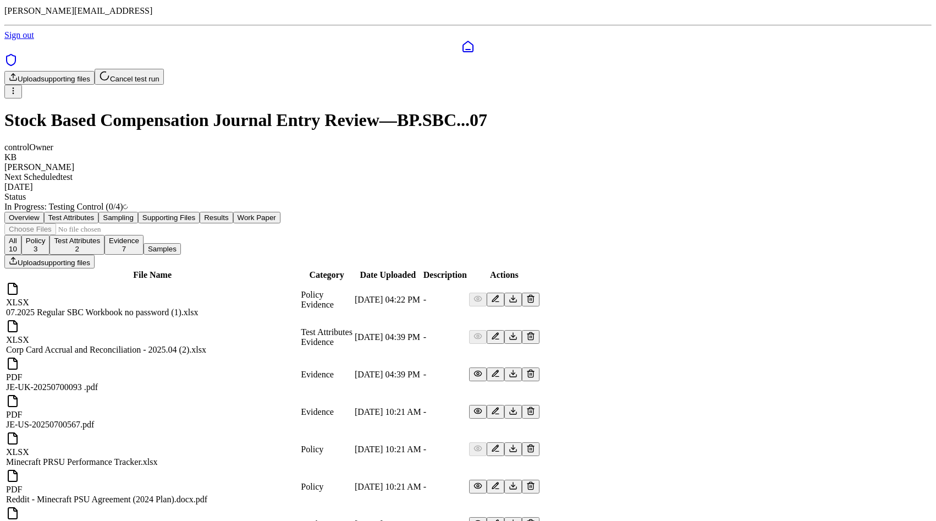
scroll to position [142, 0]
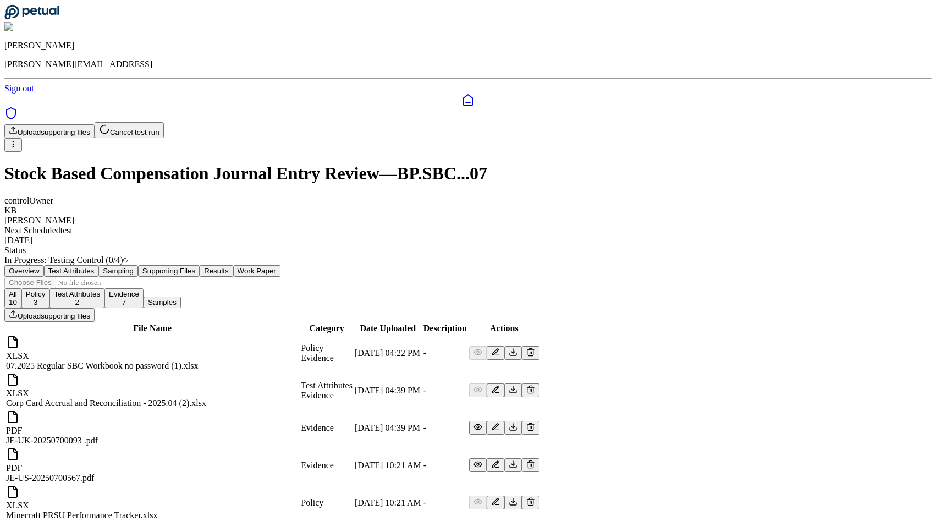
click at [30, 94] on link at bounding box center [468, 100] width 928 height 13
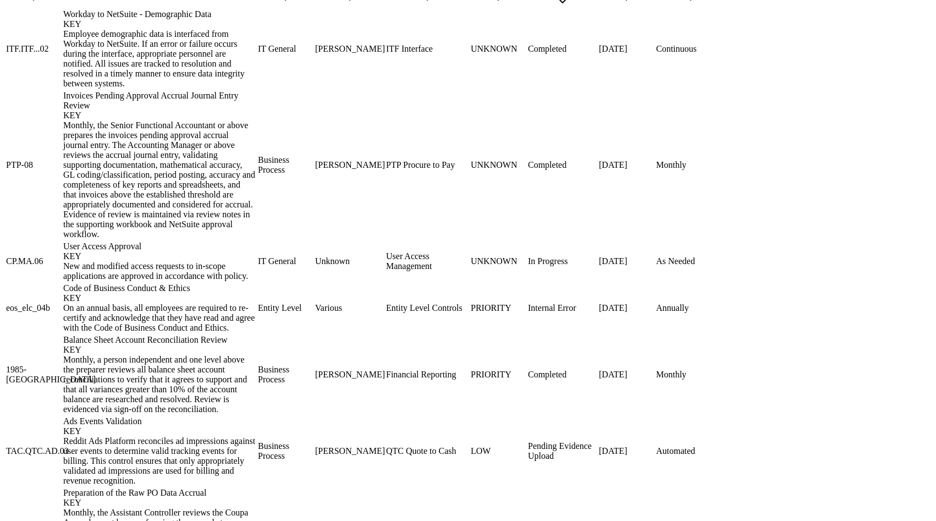
scroll to position [1233, 0]
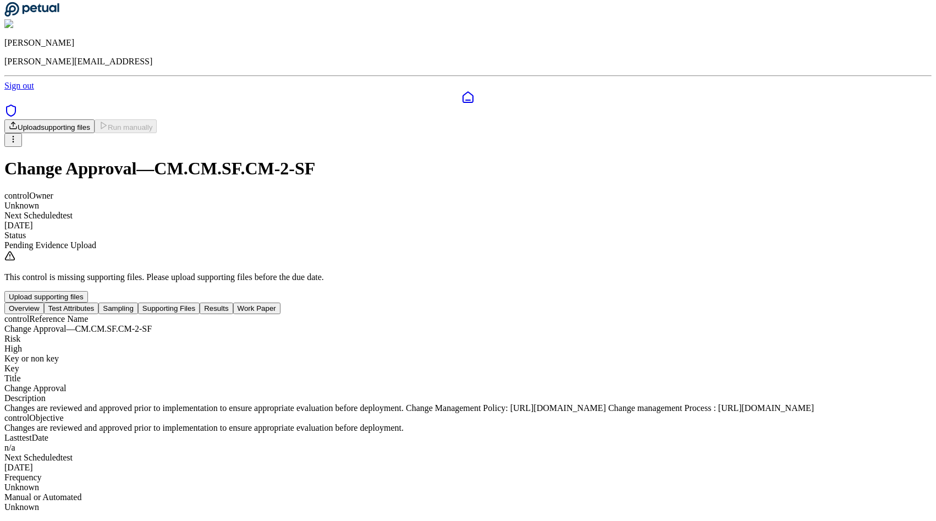
scroll to position [7, 0]
click at [292, 303] on nav "Overview Test Attributes Sampling Supporting Files Results Work Paper" at bounding box center [468, 309] width 928 height 12
click at [99, 303] on button "Test Attributes" at bounding box center [71, 309] width 55 height 12
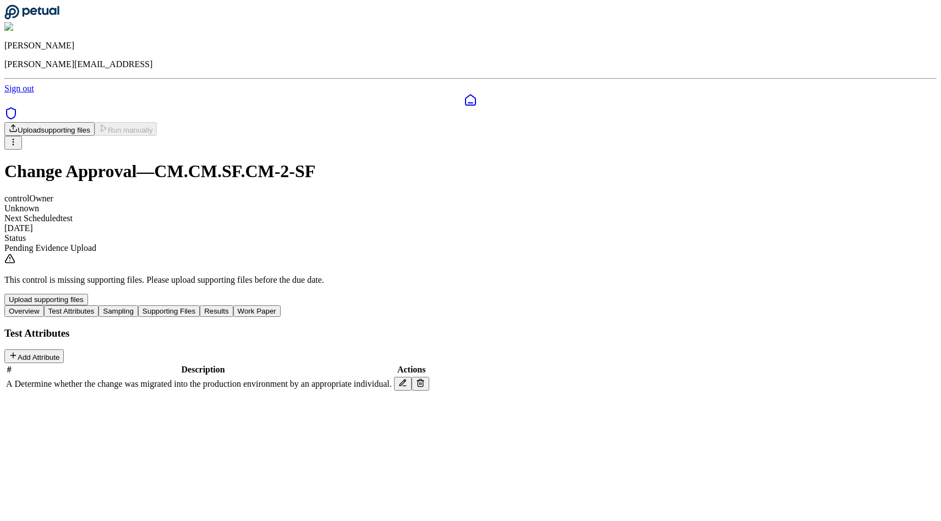
click at [358, 305] on nav "Overview Test Attributes Sampling Supporting Files Results Work Paper" at bounding box center [470, 311] width 932 height 12
click at [138, 305] on button "Sampling" at bounding box center [118, 311] width 40 height 12
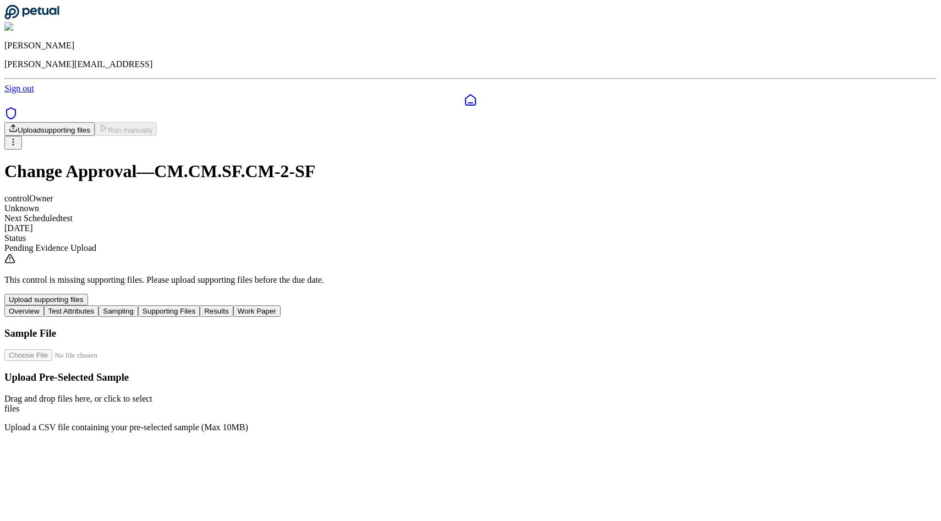
click at [200, 305] on button "Supporting Files" at bounding box center [169, 311] width 62 height 12
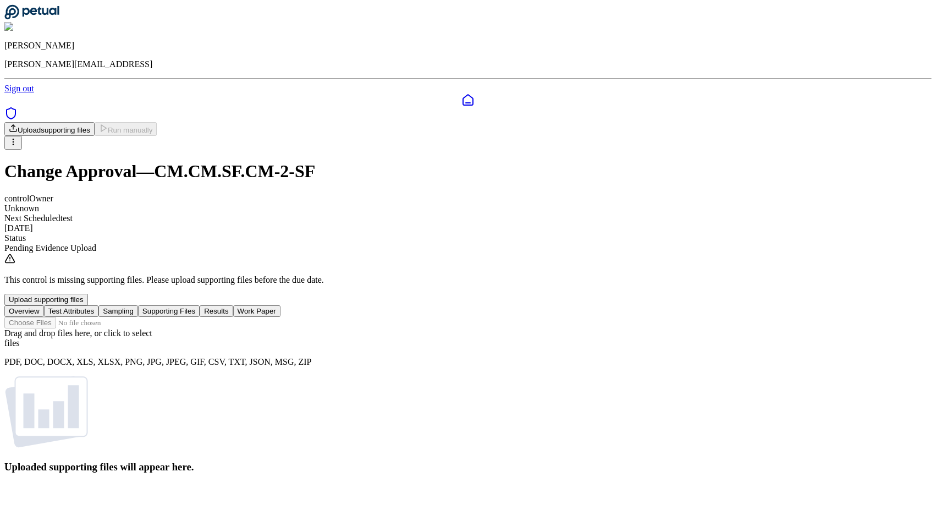
click at [396, 437] on div "Uploaded supporting files will appear here." at bounding box center [468, 424] width 928 height 97
click at [447, 328] on div "Drag and drop files here , or click to select files PDF, DOC, DOCX, XLS, XLSX, …" at bounding box center [468, 347] width 928 height 39
type input "**********"
click at [138, 305] on button "Sampling" at bounding box center [118, 311] width 40 height 12
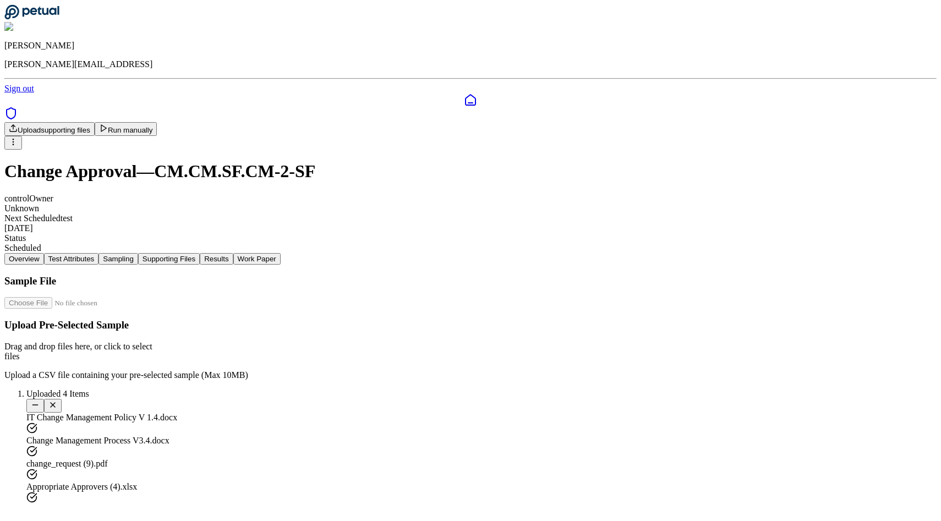
click at [392, 342] on div "Drag and drop files here , or click to select files" at bounding box center [470, 352] width 932 height 20
type input "**********"
click at [200, 253] on button "Supporting Files" at bounding box center [169, 259] width 62 height 12
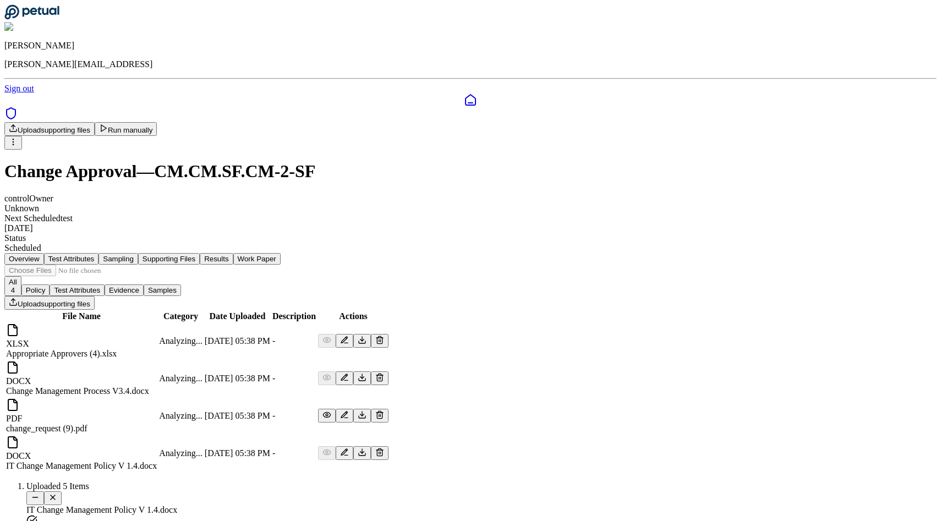
click at [138, 253] on button "Sampling" at bounding box center [118, 259] width 40 height 12
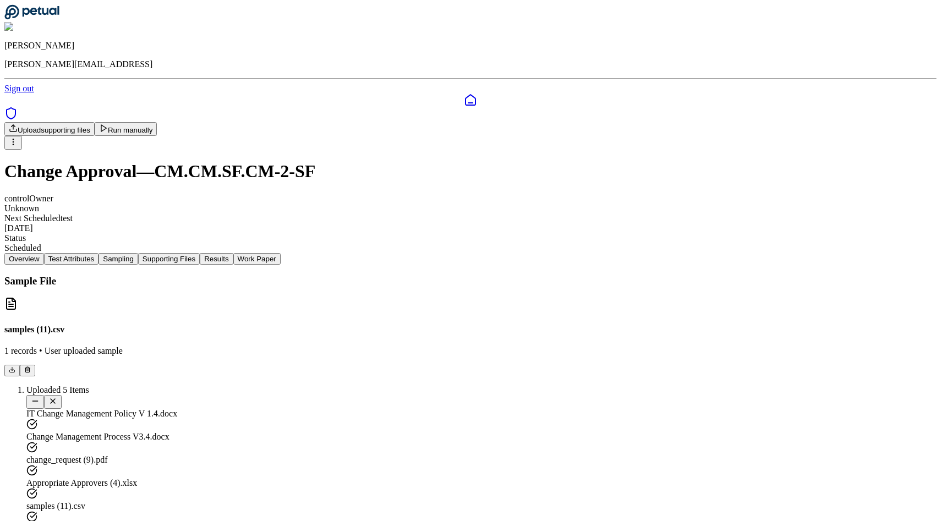
click at [200, 253] on button "Supporting Files" at bounding box center [169, 259] width 62 height 12
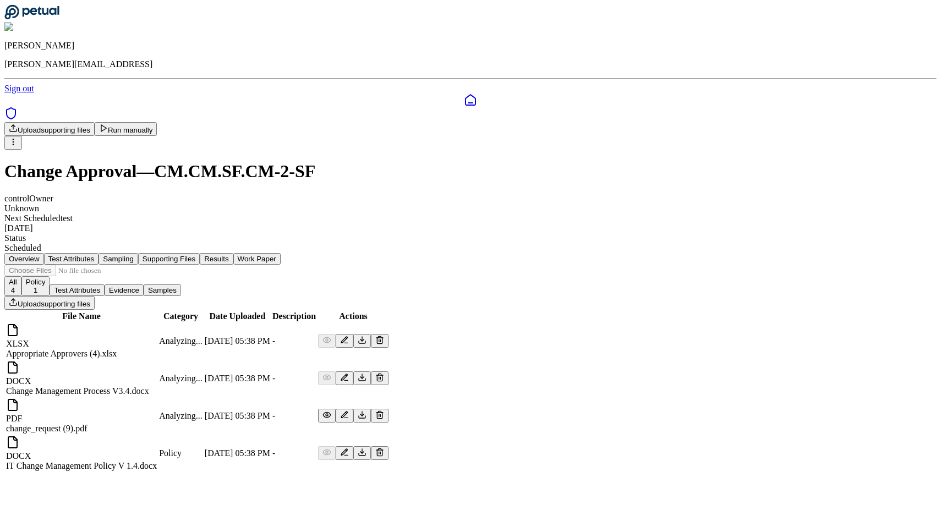
click at [233, 253] on button "Results" at bounding box center [216, 259] width 33 height 12
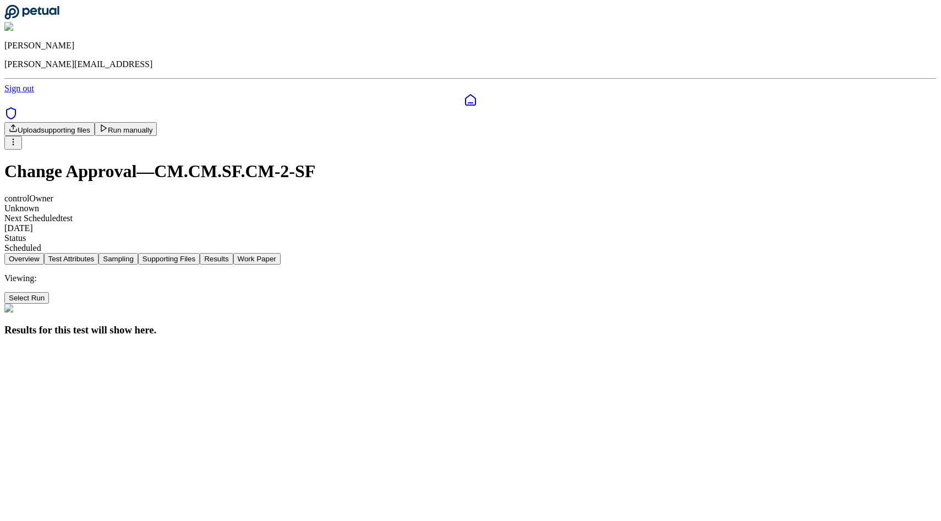
click at [281, 253] on button "Work Paper" at bounding box center [256, 259] width 47 height 12
click at [233, 253] on button "Results" at bounding box center [216, 259] width 33 height 12
click at [200, 253] on button "Supporting Files" at bounding box center [169, 259] width 62 height 12
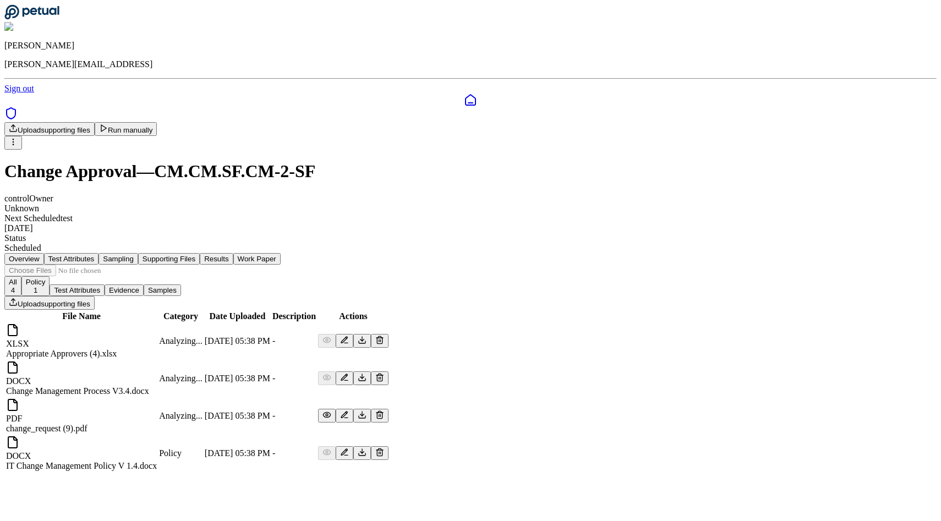
click at [157, 122] on button "Run manually" at bounding box center [126, 129] width 63 height 14
click at [233, 253] on button "Results" at bounding box center [216, 259] width 33 height 12
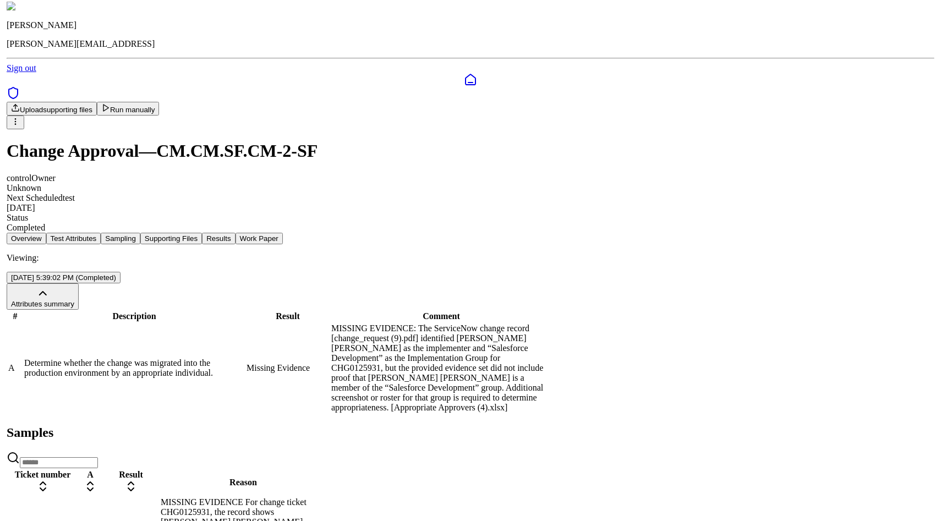
scroll to position [22, 0]
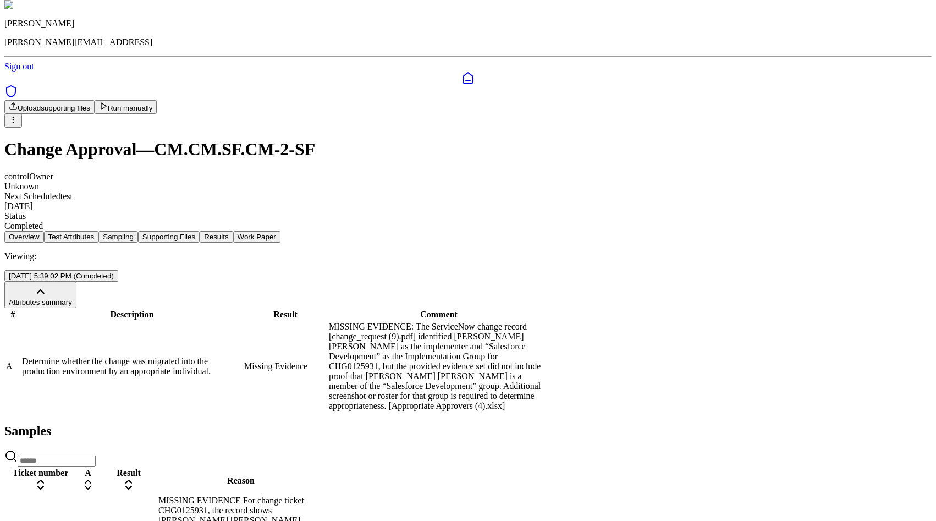
click at [243, 337] on td "Determine whether the change was migrated into the production environment by an…" at bounding box center [131, 366] width 221 height 90
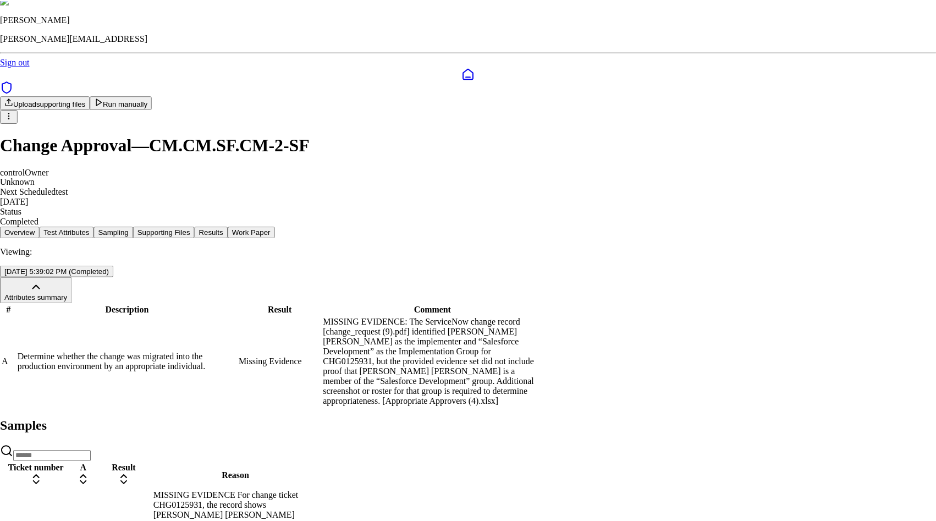
scroll to position [20, 0]
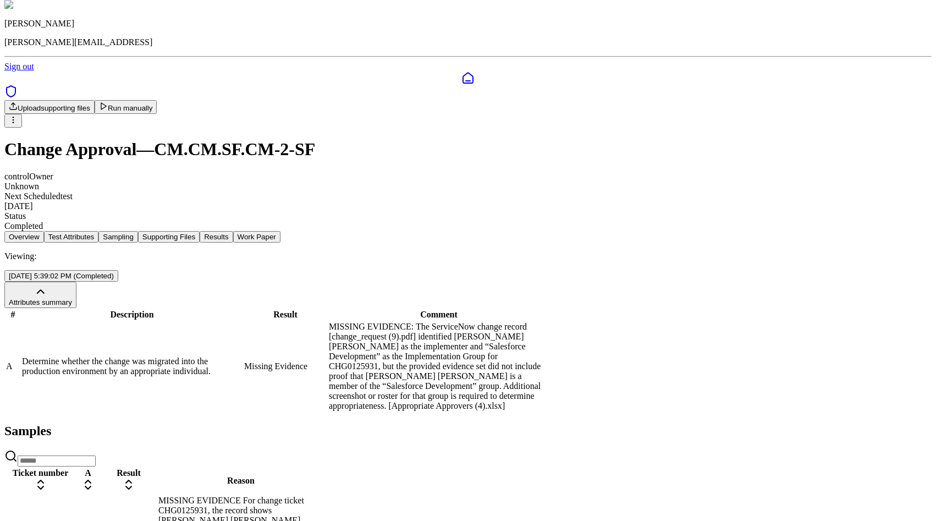
click at [281, 231] on button "Work Paper" at bounding box center [256, 237] width 47 height 12
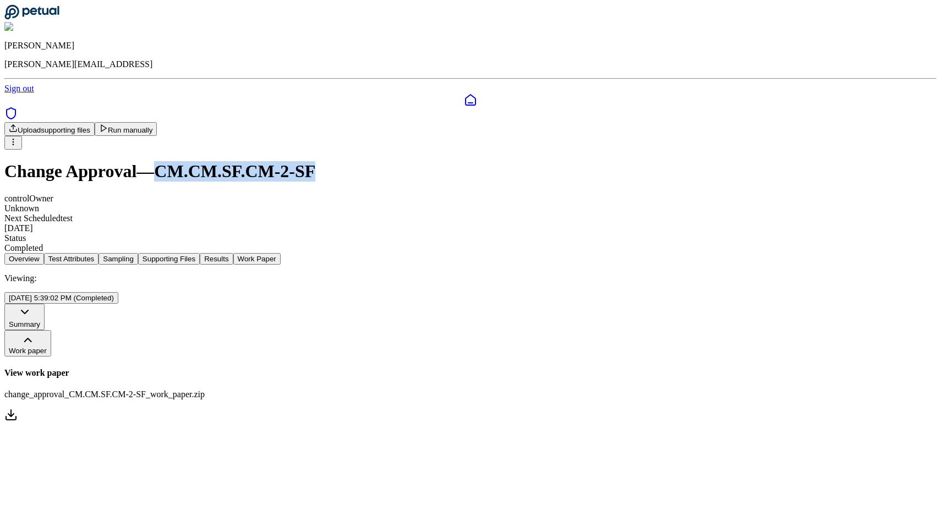
drag, startPoint x: 445, startPoint y: 97, endPoint x: 297, endPoint y: 100, distance: 148.0
click at [297, 161] on h1 "Change Approval — CM.CM.SF.CM-2-SF" at bounding box center [470, 171] width 932 height 20
copy h1 "CM.CM.SF.CM-2-SF"
click at [233, 253] on button "Results" at bounding box center [216, 259] width 33 height 12
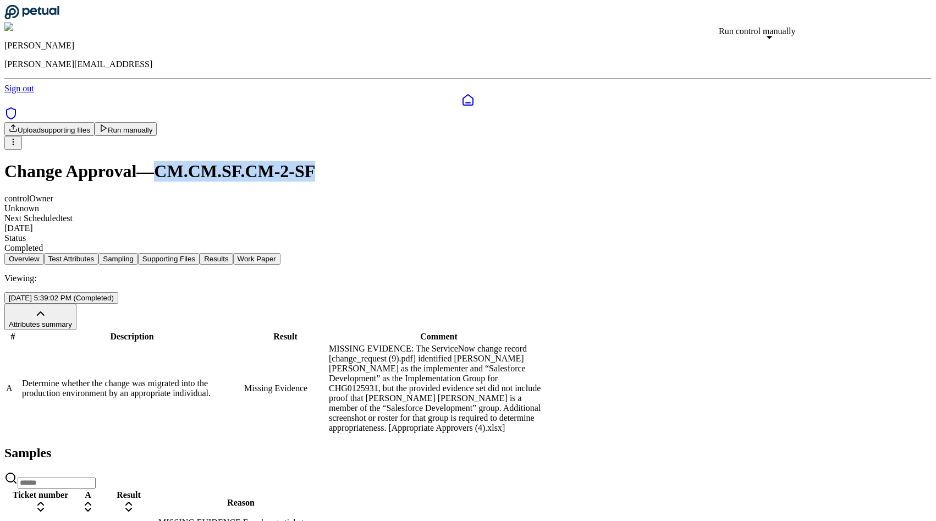
click at [157, 122] on button "Run manually" at bounding box center [126, 129] width 63 height 14
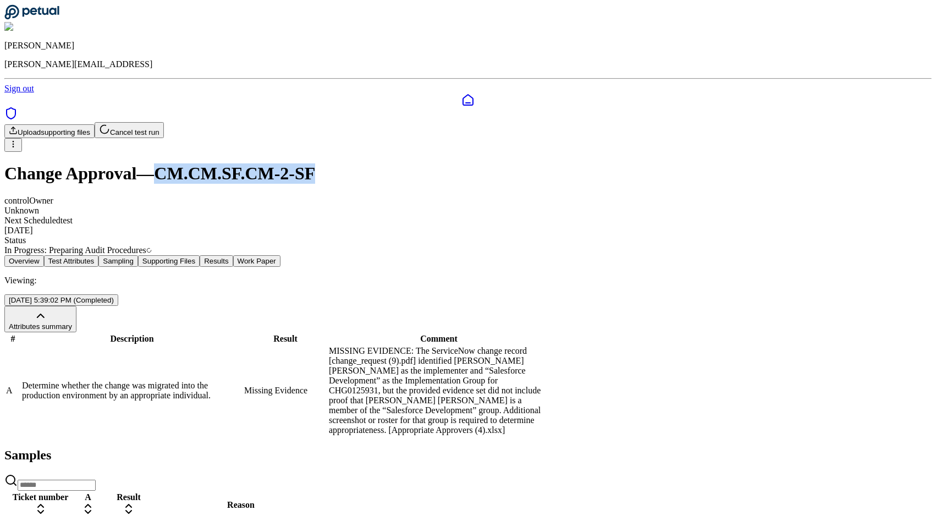
click at [299, 163] on h1 "Change Approval — CM.CM.SF.CM-2-SF" at bounding box center [468, 173] width 928 height 20
click at [8, 94] on link at bounding box center [468, 100] width 928 height 13
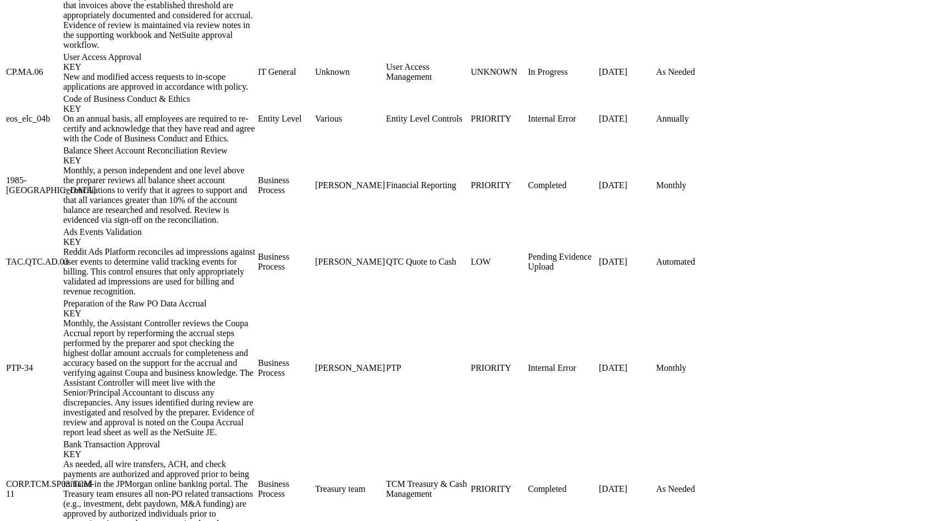
scroll to position [1016, 0]
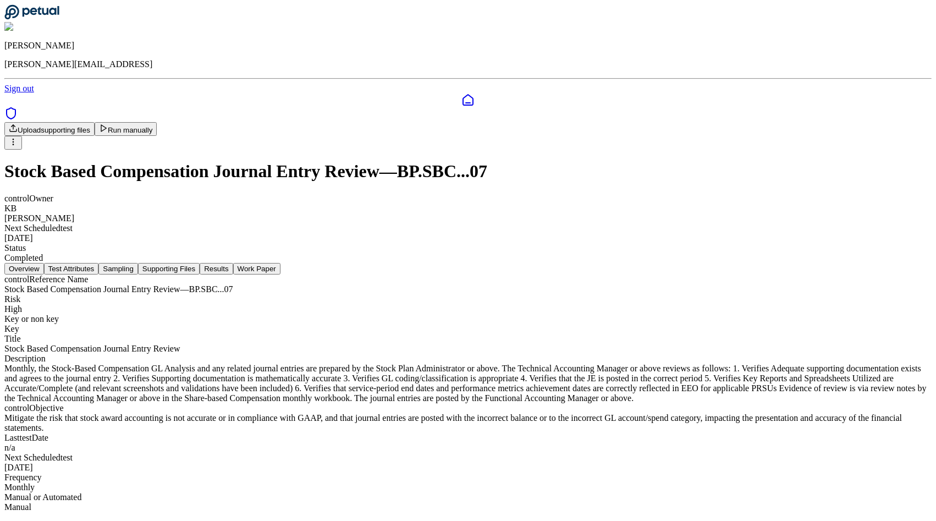
click at [462, 263] on nav "Overview Test Attributes Sampling Supporting Files Results Work Paper" at bounding box center [468, 269] width 928 height 12
click at [233, 263] on button "Results" at bounding box center [216, 269] width 33 height 12
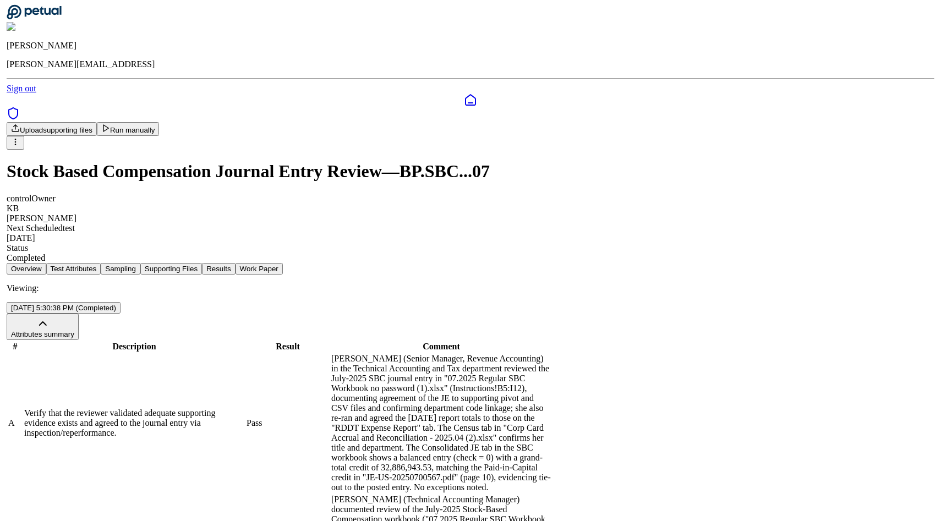
scroll to position [184, 0]
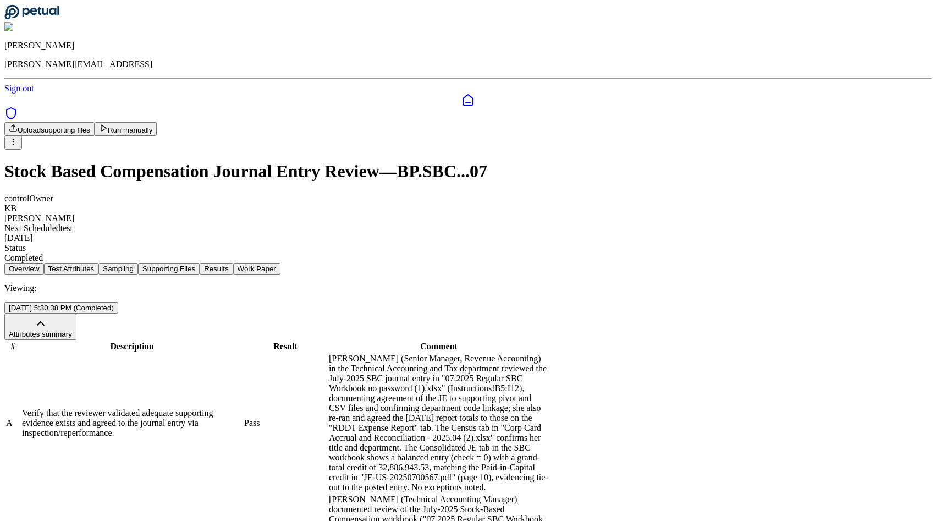
click at [281, 263] on button "Work Paper" at bounding box center [256, 269] width 47 height 12
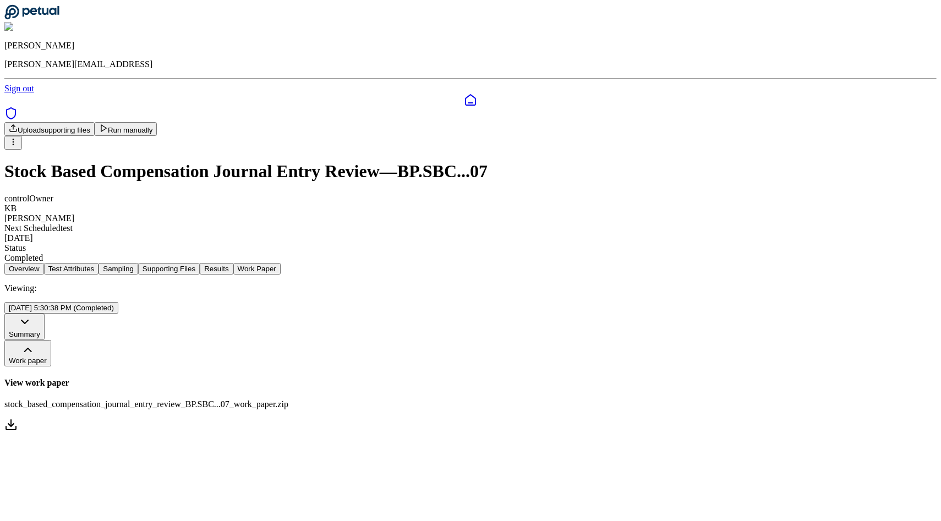
click at [410, 399] on p "stock_based_compensation_journal_entry_review_BP.SBC...07_work_paper.zip" at bounding box center [470, 404] width 932 height 10
click at [200, 263] on button "Supporting Files" at bounding box center [169, 269] width 62 height 12
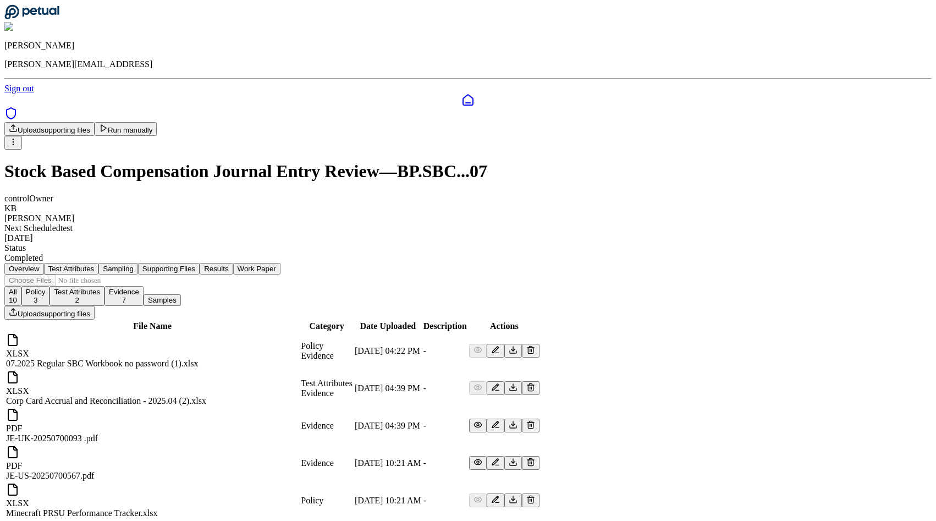
click at [233, 263] on button "Results" at bounding box center [216, 269] width 33 height 12
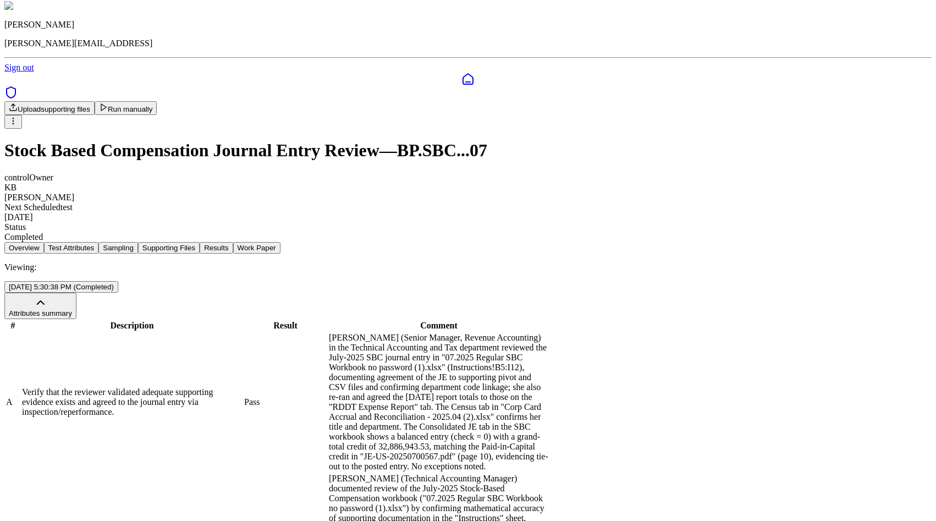
scroll to position [83, 0]
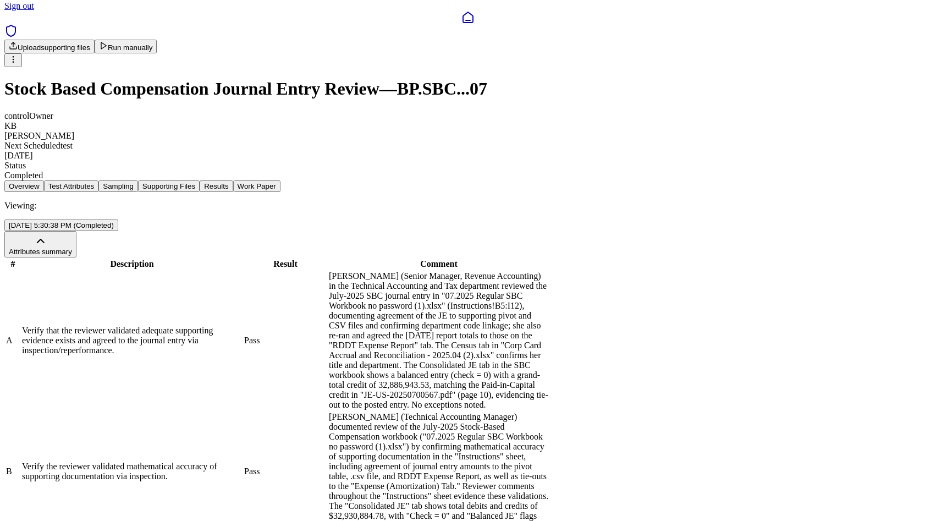
click at [281, 180] on button "Work Paper" at bounding box center [256, 186] width 47 height 12
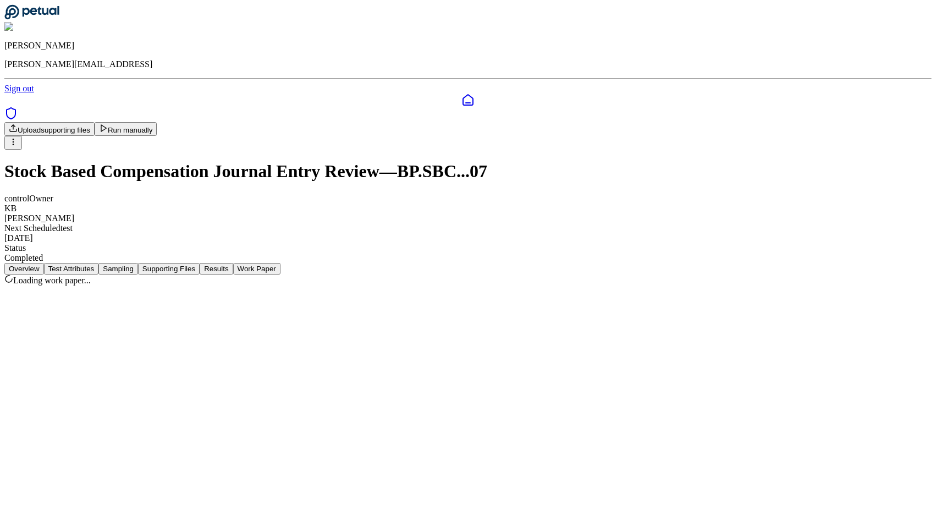
scroll to position [0, 0]
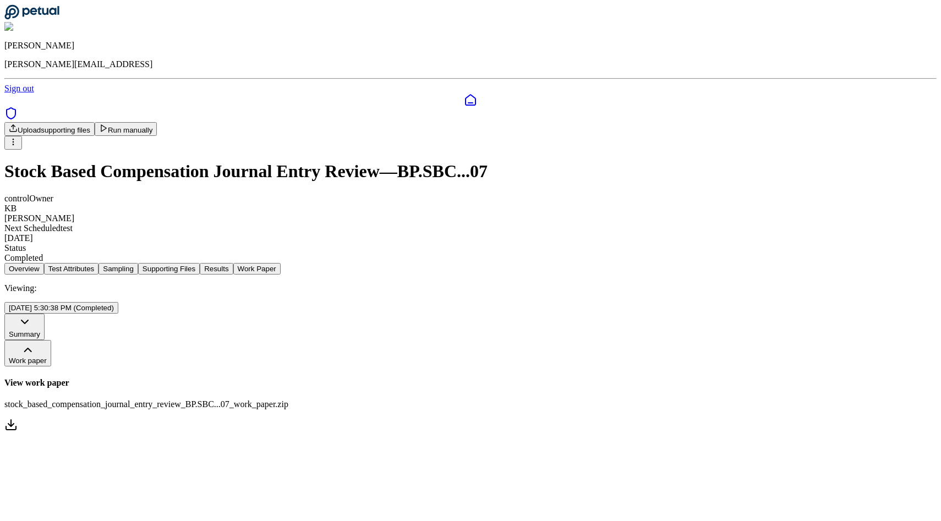
click at [674, 378] on link "View work paper stock_based_compensation_journal_entry_review_BP.SBC...07_work_…" at bounding box center [470, 405] width 932 height 55
click at [45, 314] on button "Summary" at bounding box center [24, 327] width 40 height 26
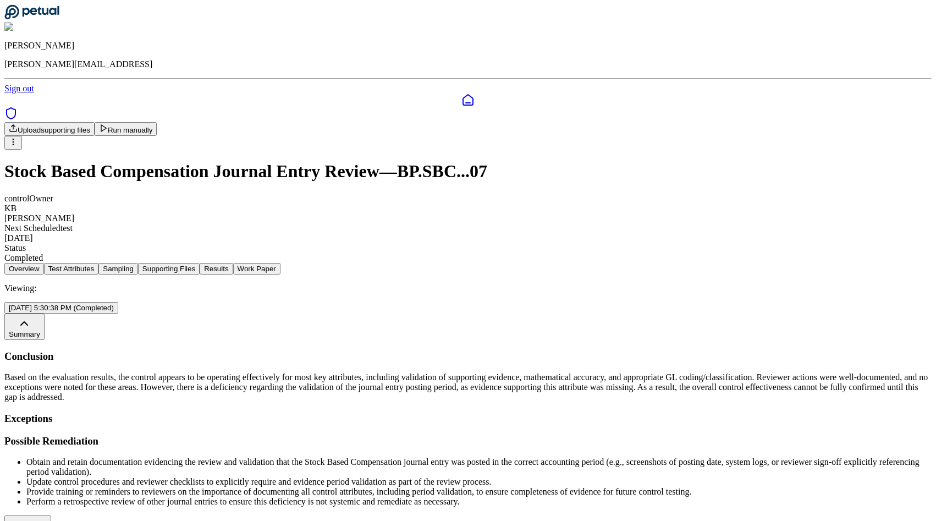
click at [157, 122] on button "Run manually" at bounding box center [126, 129] width 63 height 14
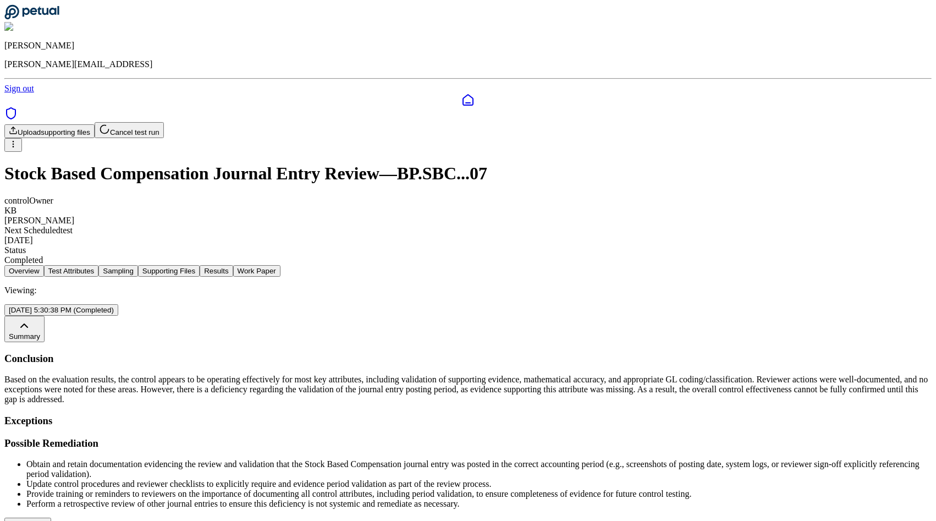
click at [468, 265] on nav "Overview Test Attributes Sampling Supporting Files Results Work Paper" at bounding box center [468, 271] width 928 height 12
click at [233, 265] on button "Results" at bounding box center [216, 271] width 33 height 12
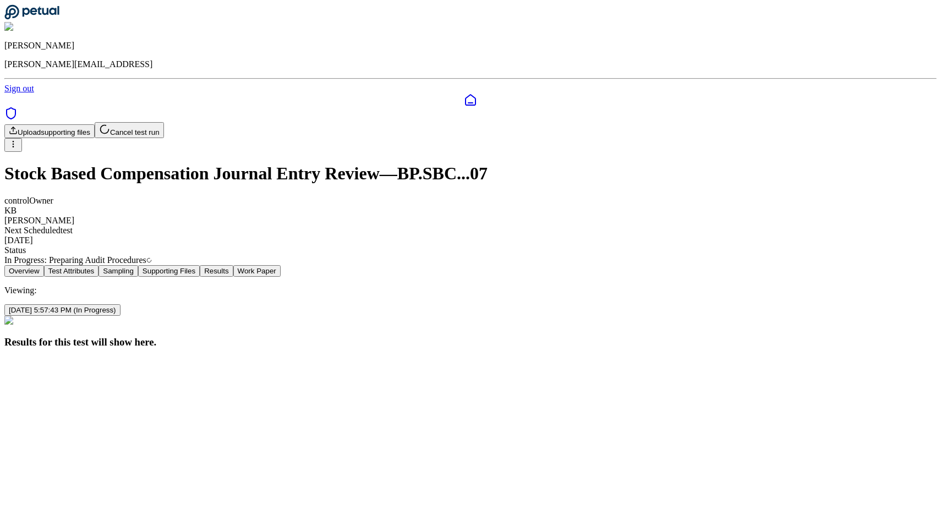
click at [200, 265] on button "Supporting Files" at bounding box center [169, 271] width 62 height 12
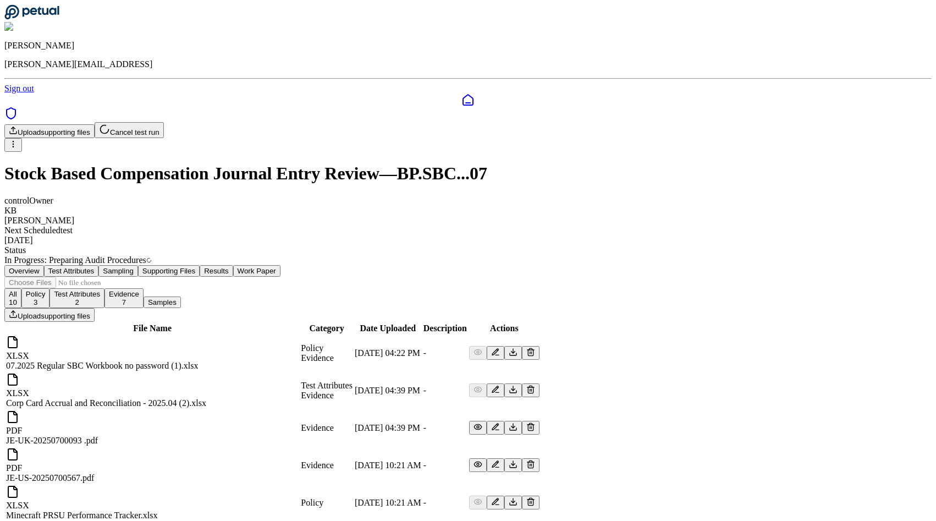
click at [99, 265] on button "Test Attributes" at bounding box center [71, 271] width 55 height 12
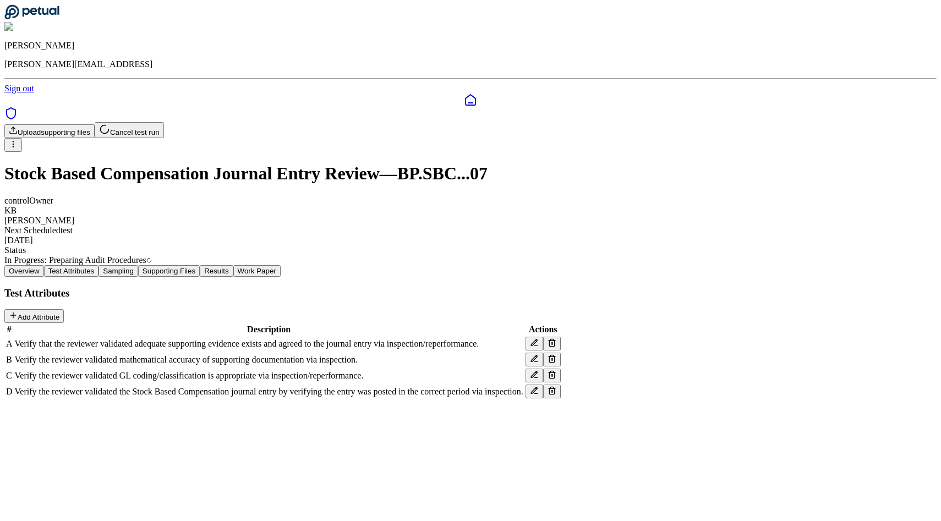
click at [138, 265] on button "Sampling" at bounding box center [118, 271] width 40 height 12
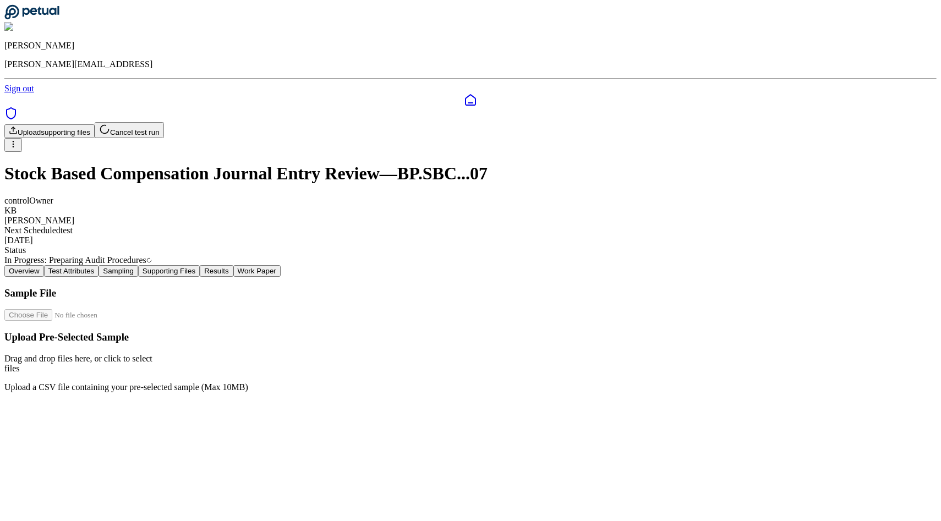
click at [200, 265] on button "Supporting Files" at bounding box center [169, 271] width 62 height 12
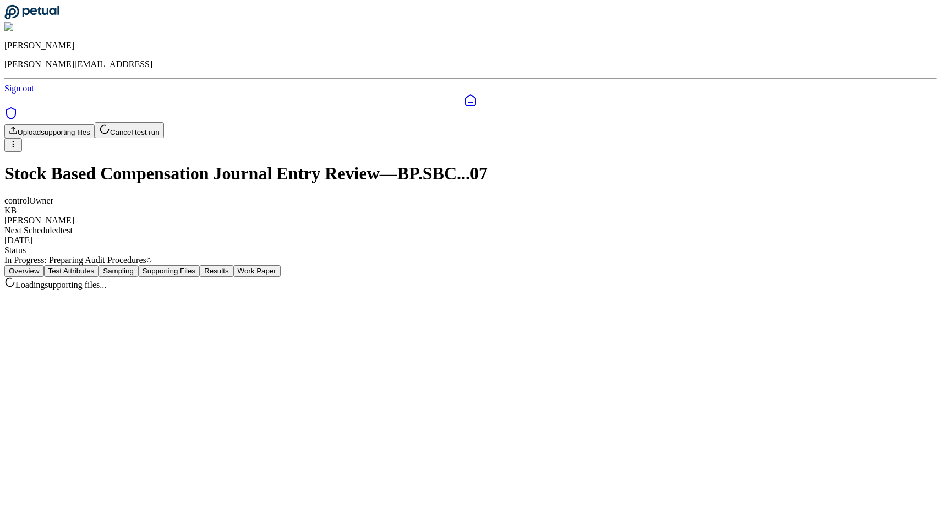
click at [99, 265] on button "Test Attributes" at bounding box center [71, 271] width 55 height 12
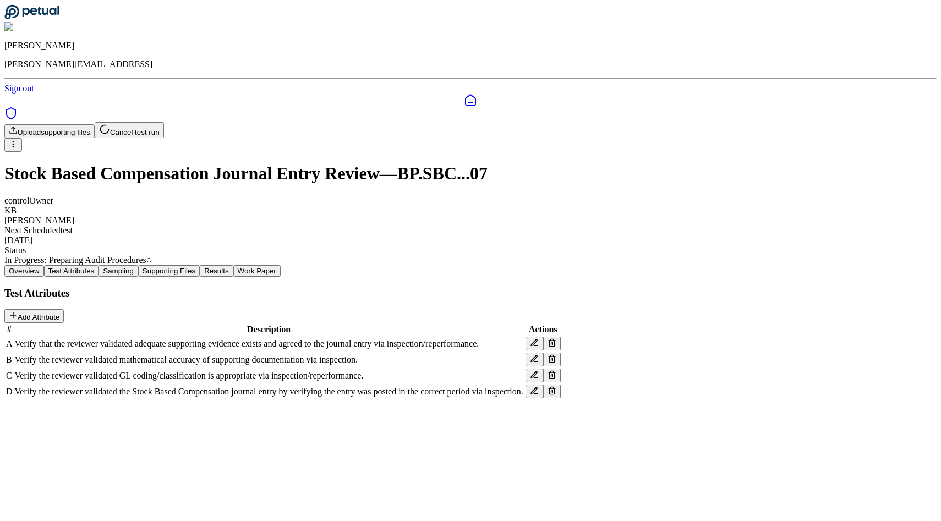
click at [233, 265] on button "Results" at bounding box center [216, 271] width 33 height 12
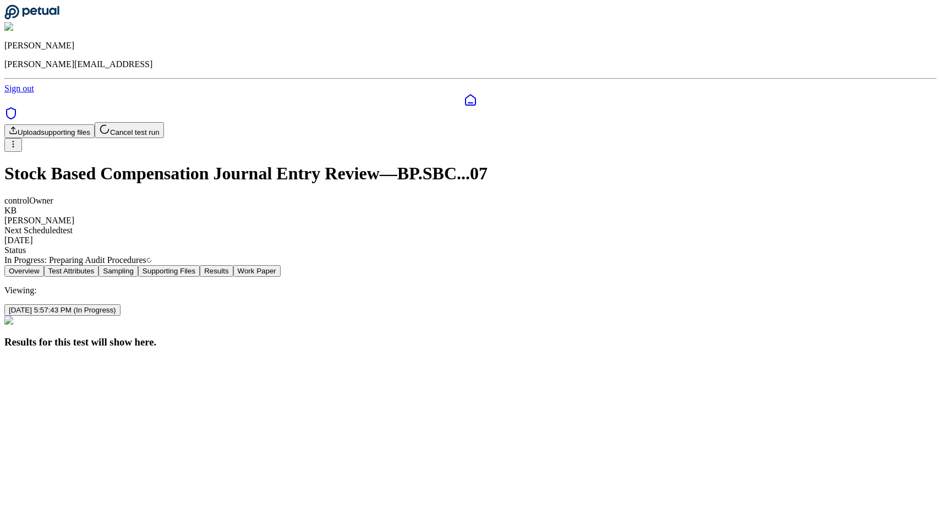
click at [281, 265] on button "Work Paper" at bounding box center [256, 271] width 47 height 12
click at [464, 94] on icon at bounding box center [470, 100] width 13 height 13
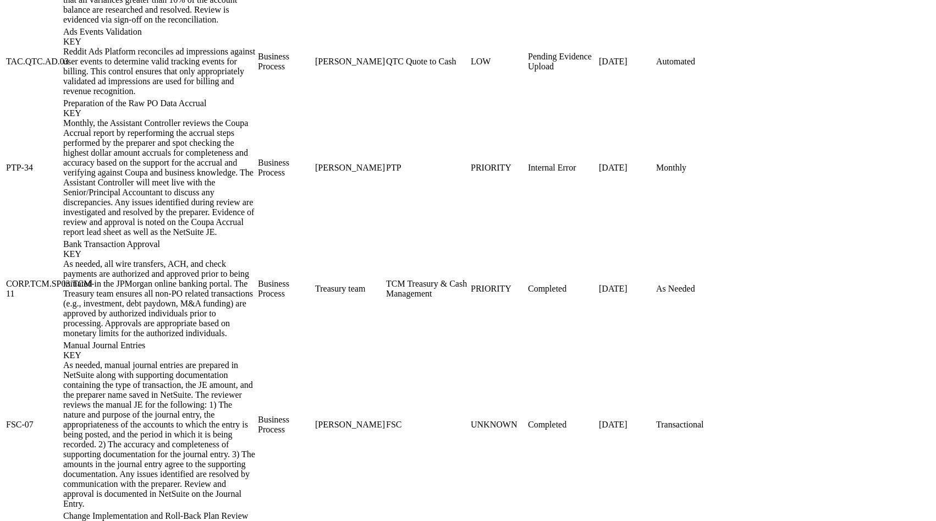
scroll to position [1134, 0]
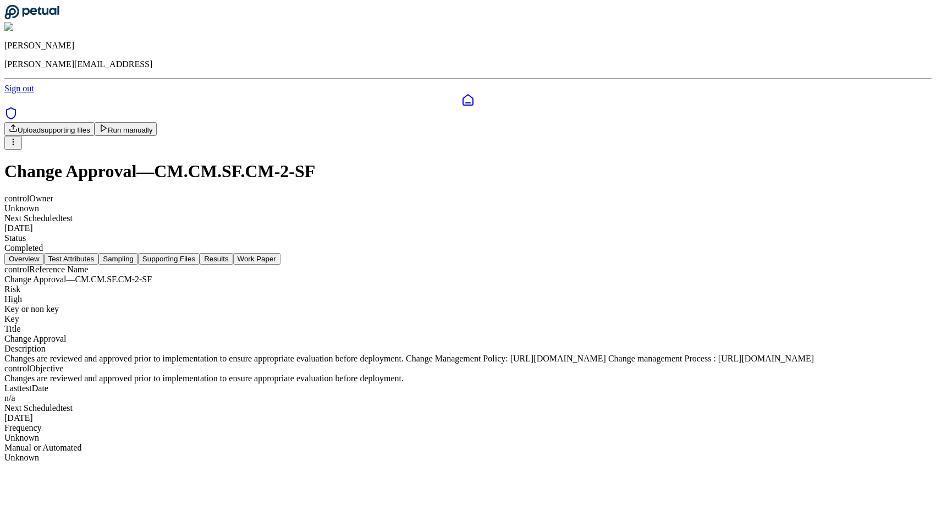
click at [233, 253] on button "Results" at bounding box center [216, 259] width 33 height 12
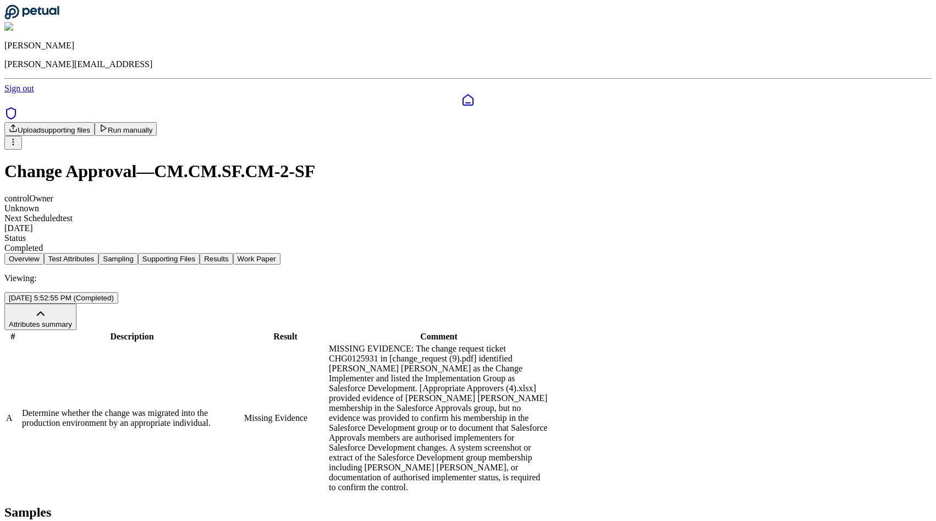
click at [281, 253] on button "Work Paper" at bounding box center [256, 259] width 47 height 12
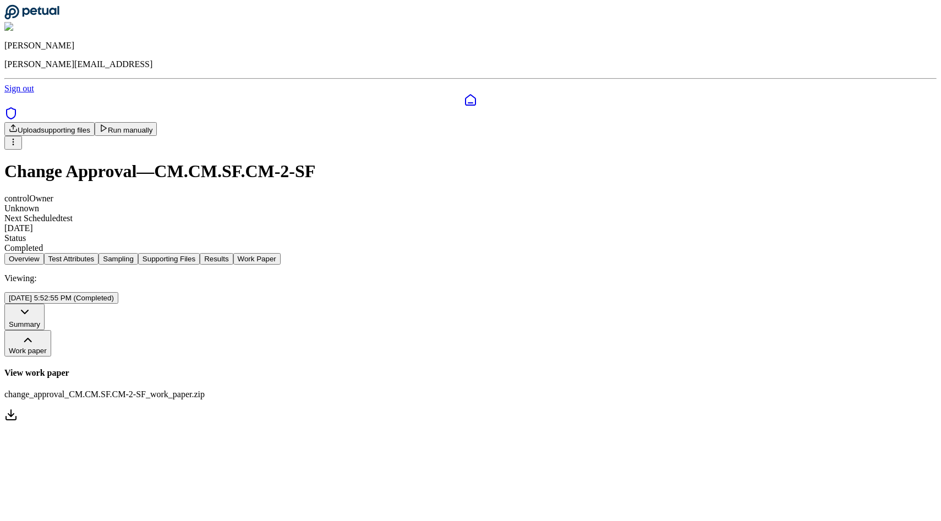
click at [511, 368] on link "View work paper change_approval_CM.CM.SF.CM-2-SF_work_paper.zip" at bounding box center [470, 395] width 932 height 55
click at [7, 94] on link at bounding box center [470, 100] width 932 height 13
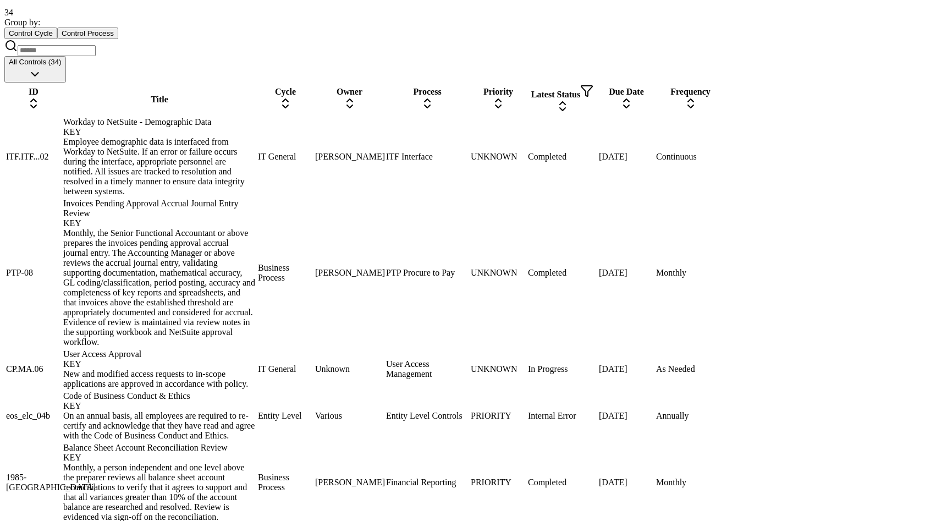
scroll to position [1153, 0]
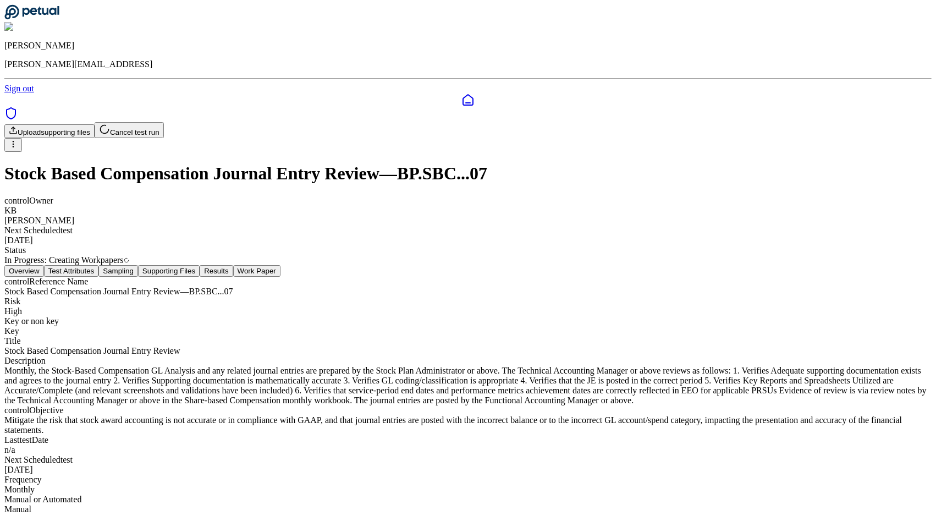
click at [200, 265] on button "Supporting Files" at bounding box center [169, 271] width 62 height 12
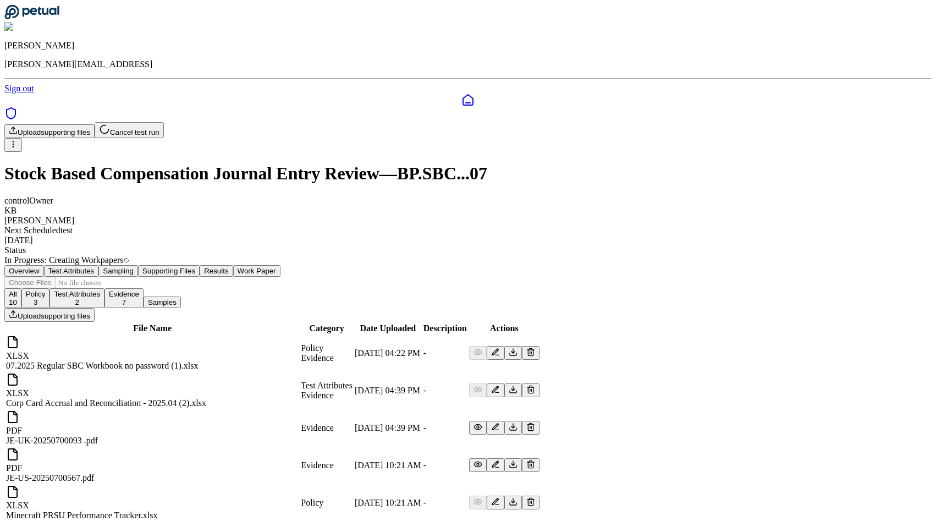
click at [233, 265] on button "Results" at bounding box center [216, 271] width 33 height 12
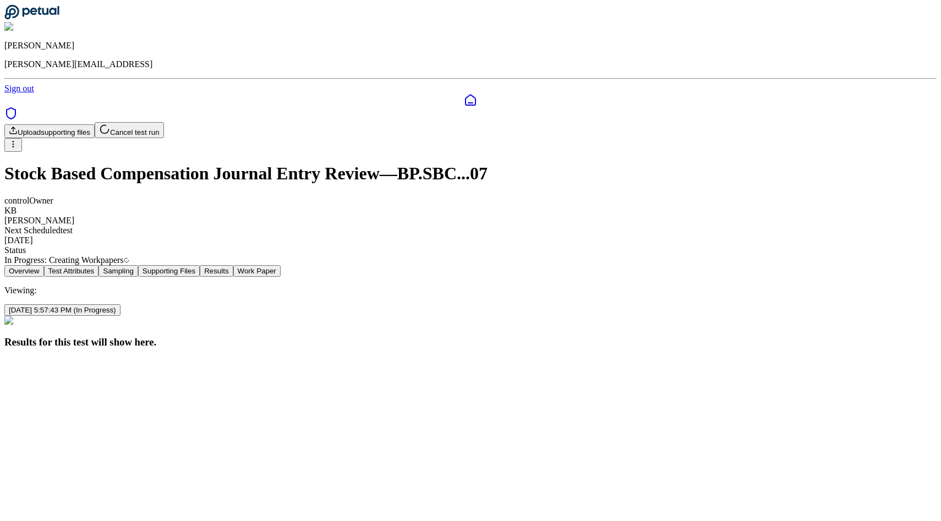
click at [281, 265] on button "Work Paper" at bounding box center [256, 271] width 47 height 12
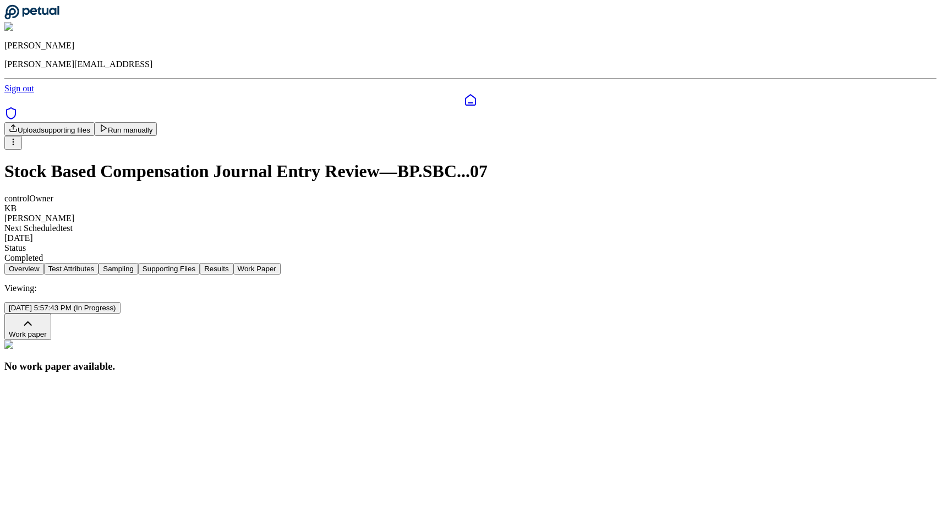
click at [233, 263] on button "Results" at bounding box center [216, 269] width 33 height 12
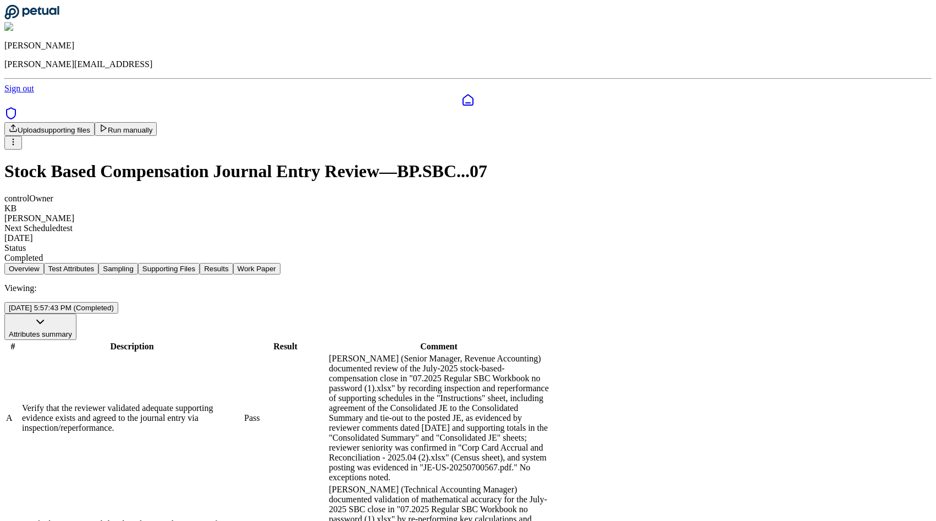
click at [281, 263] on button "Work Paper" at bounding box center [256, 269] width 47 height 12
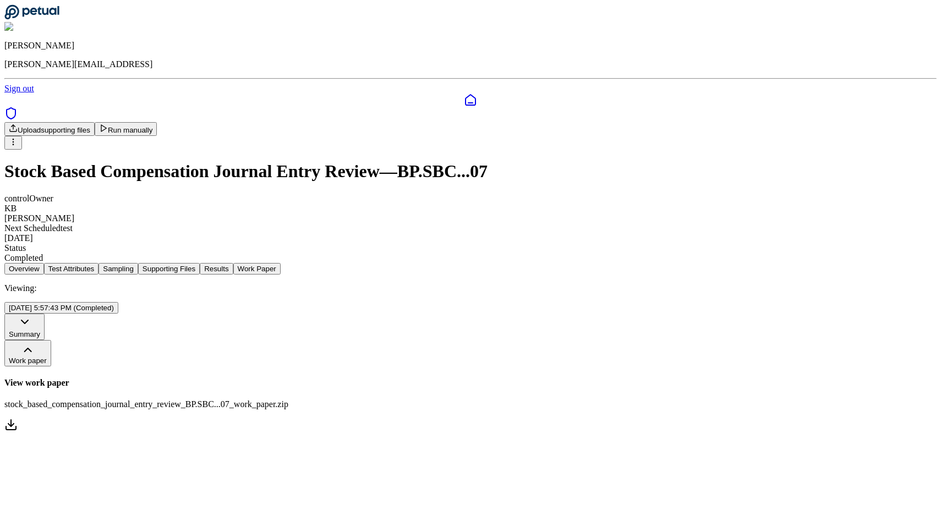
click at [410, 378] on h4 "View work paper" at bounding box center [470, 383] width 932 height 10
